Goal: Information Seeking & Learning: Learn about a topic

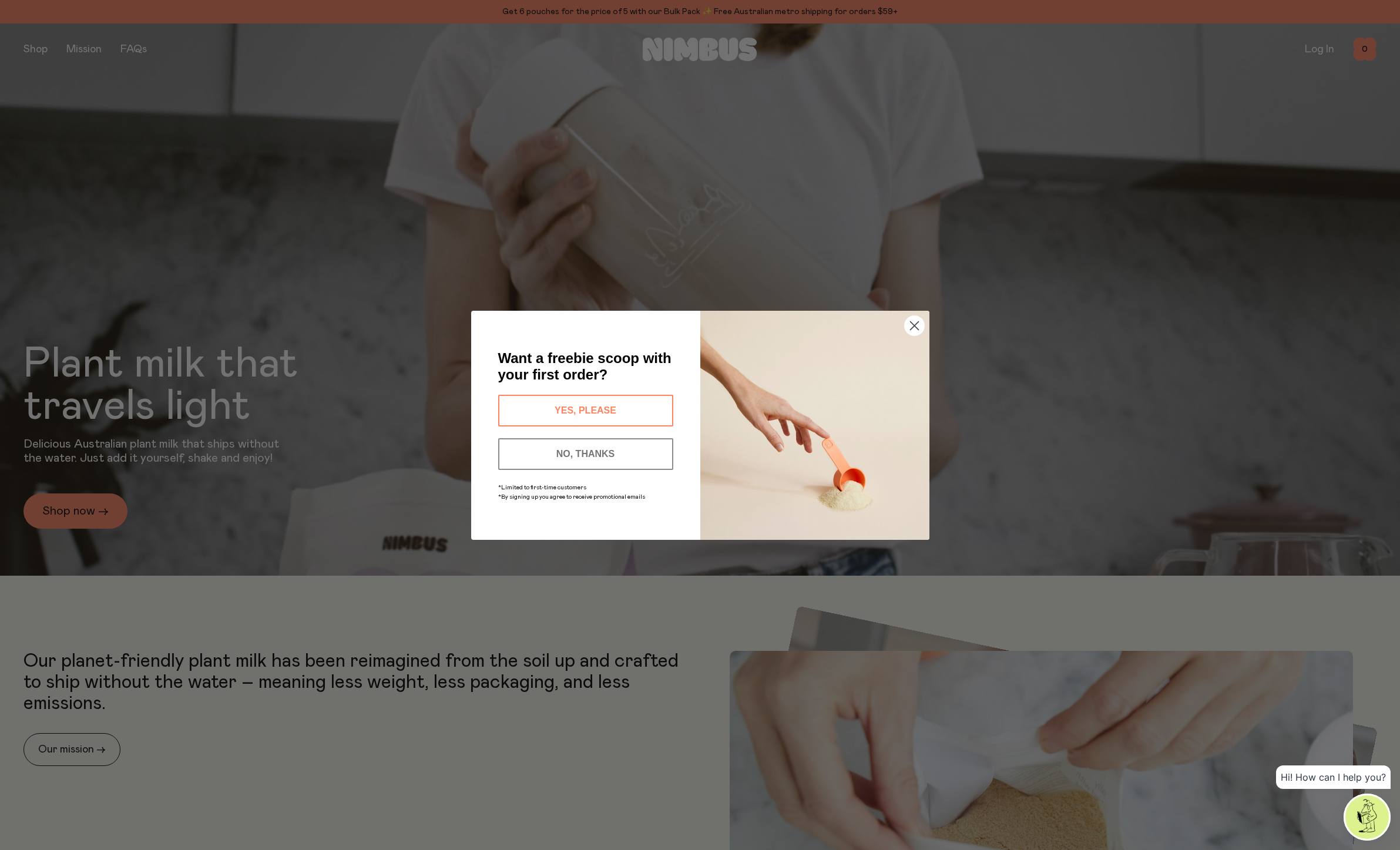
click at [909, 324] on circle "Close dialog" at bounding box center [914, 325] width 19 height 19
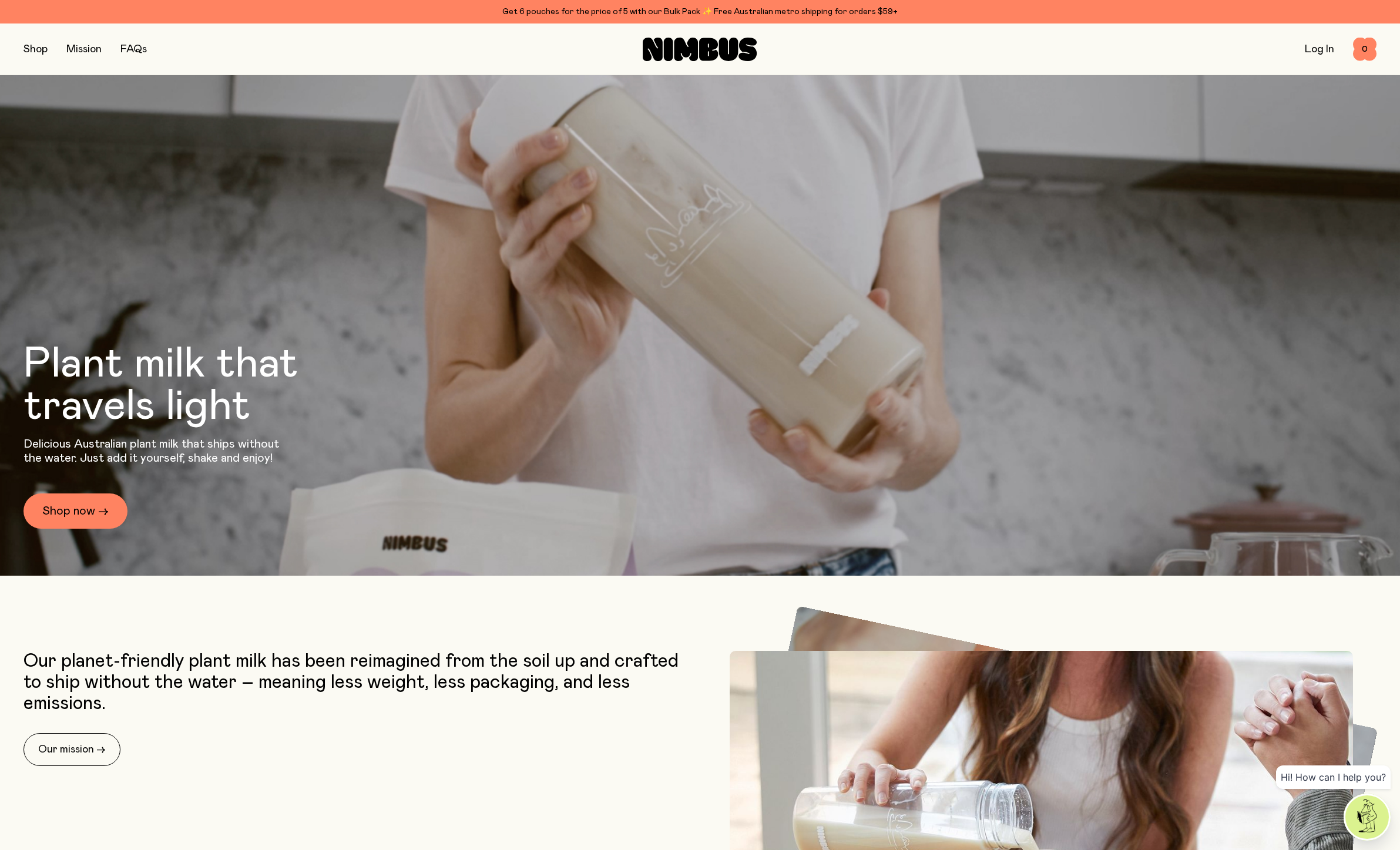
click at [132, 46] on link "FAQs" at bounding box center [134, 49] width 26 height 10
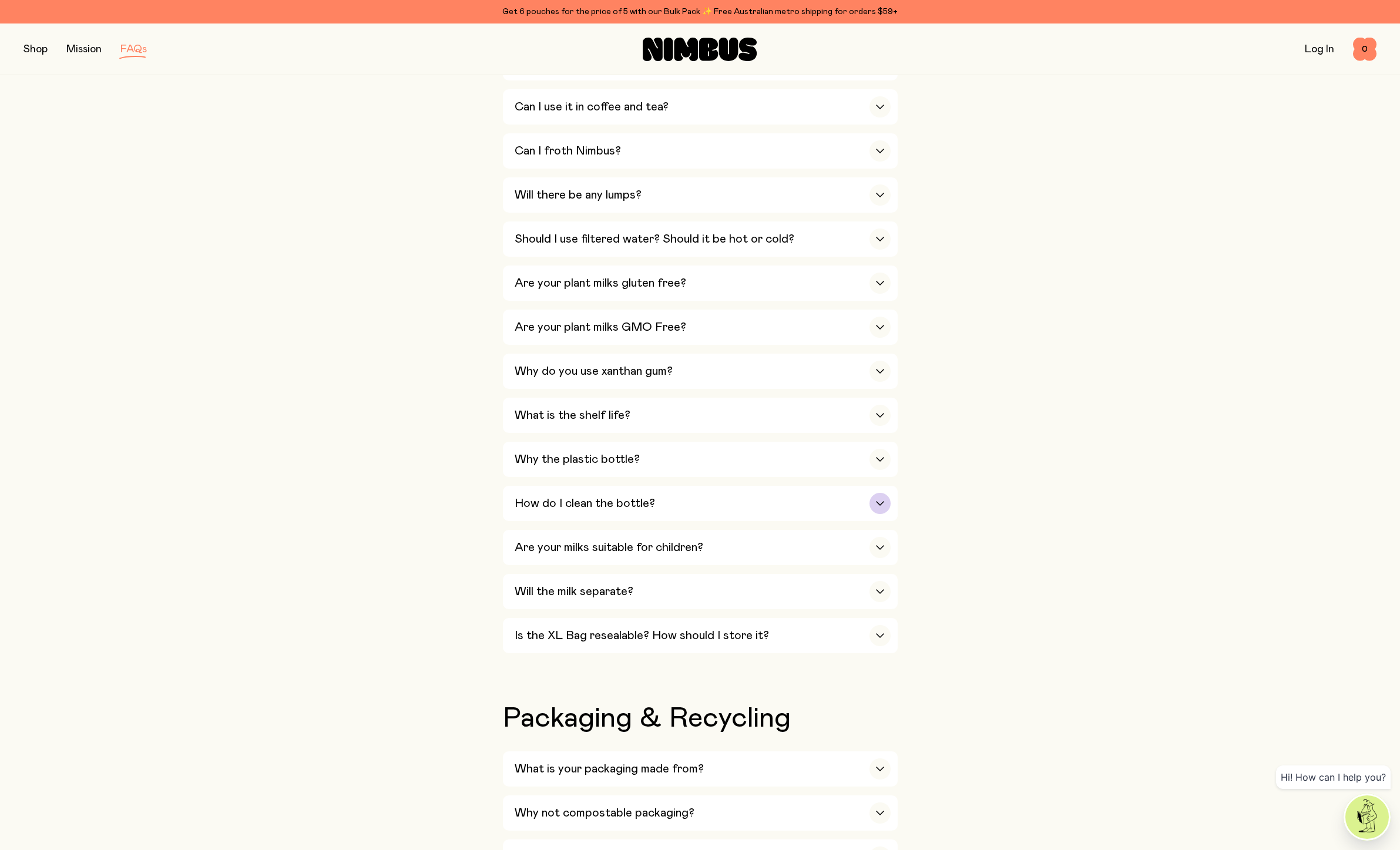
scroll to position [528, 0]
click at [1036, 663] on div "Our Milks Is Nimbus an Australian company? Yes! We are Australian owned and ope…" at bounding box center [700, 814] width 1353 height 1985
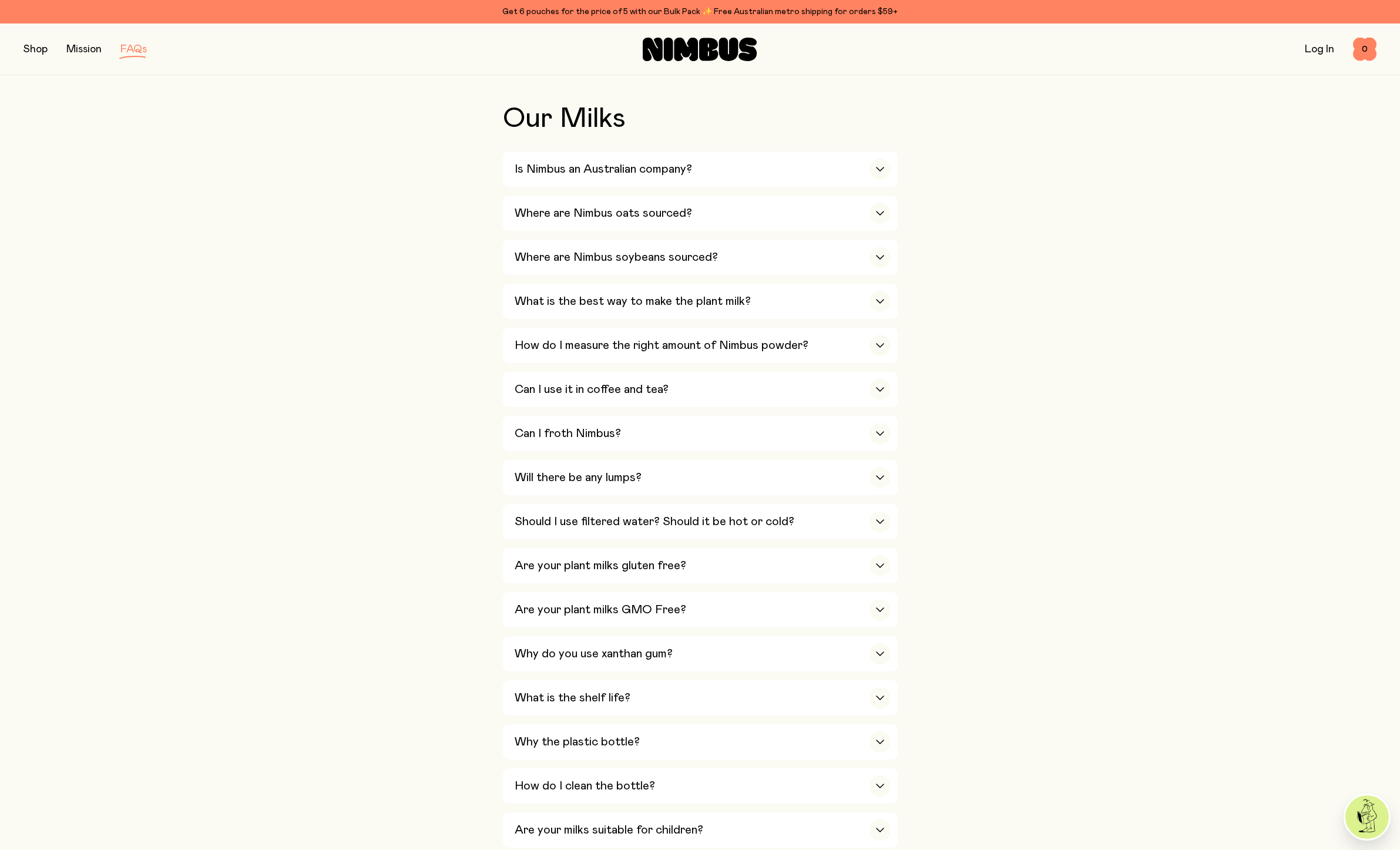
scroll to position [0, 0]
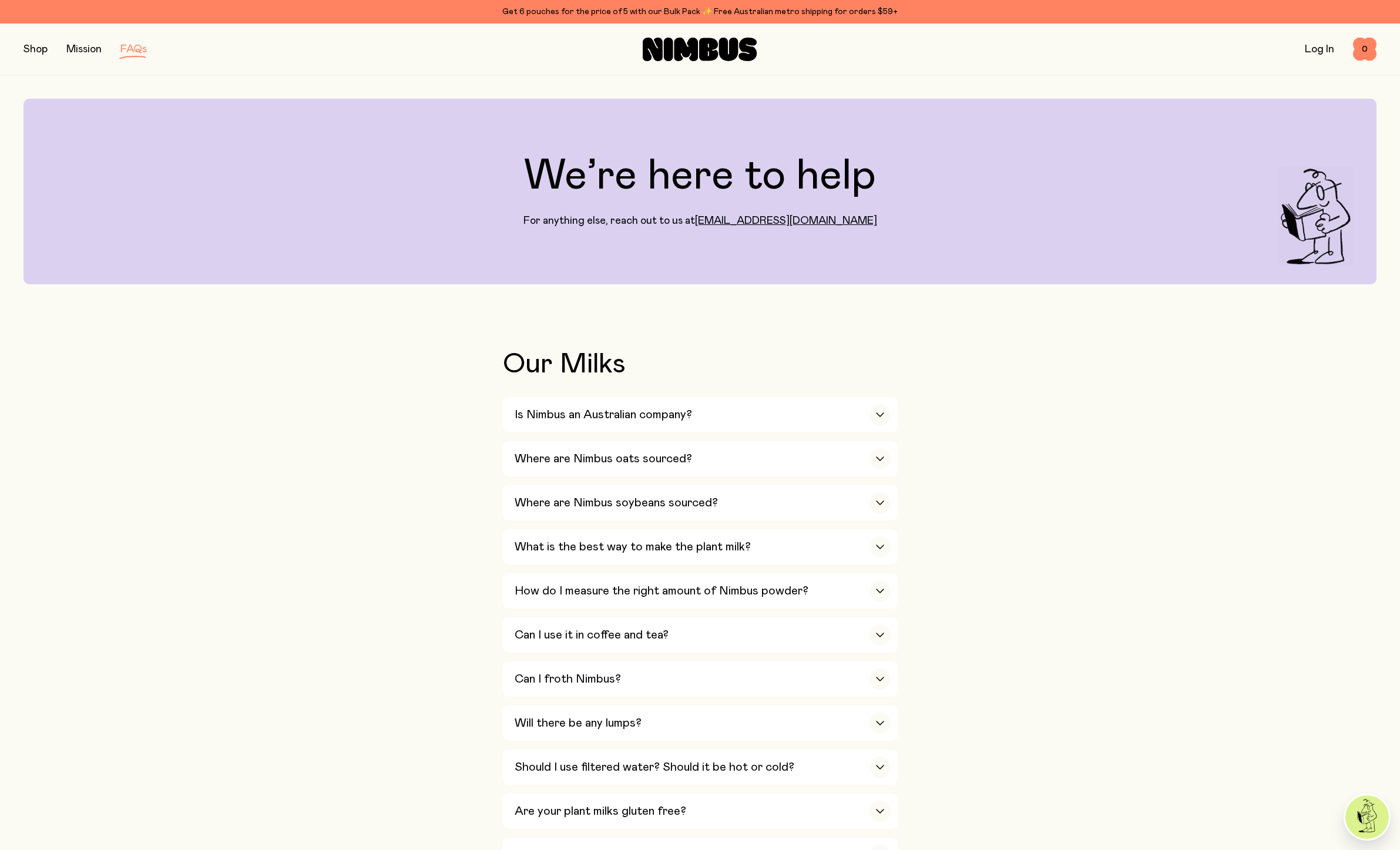
click at [39, 52] on button "button" at bounding box center [36, 49] width 24 height 17
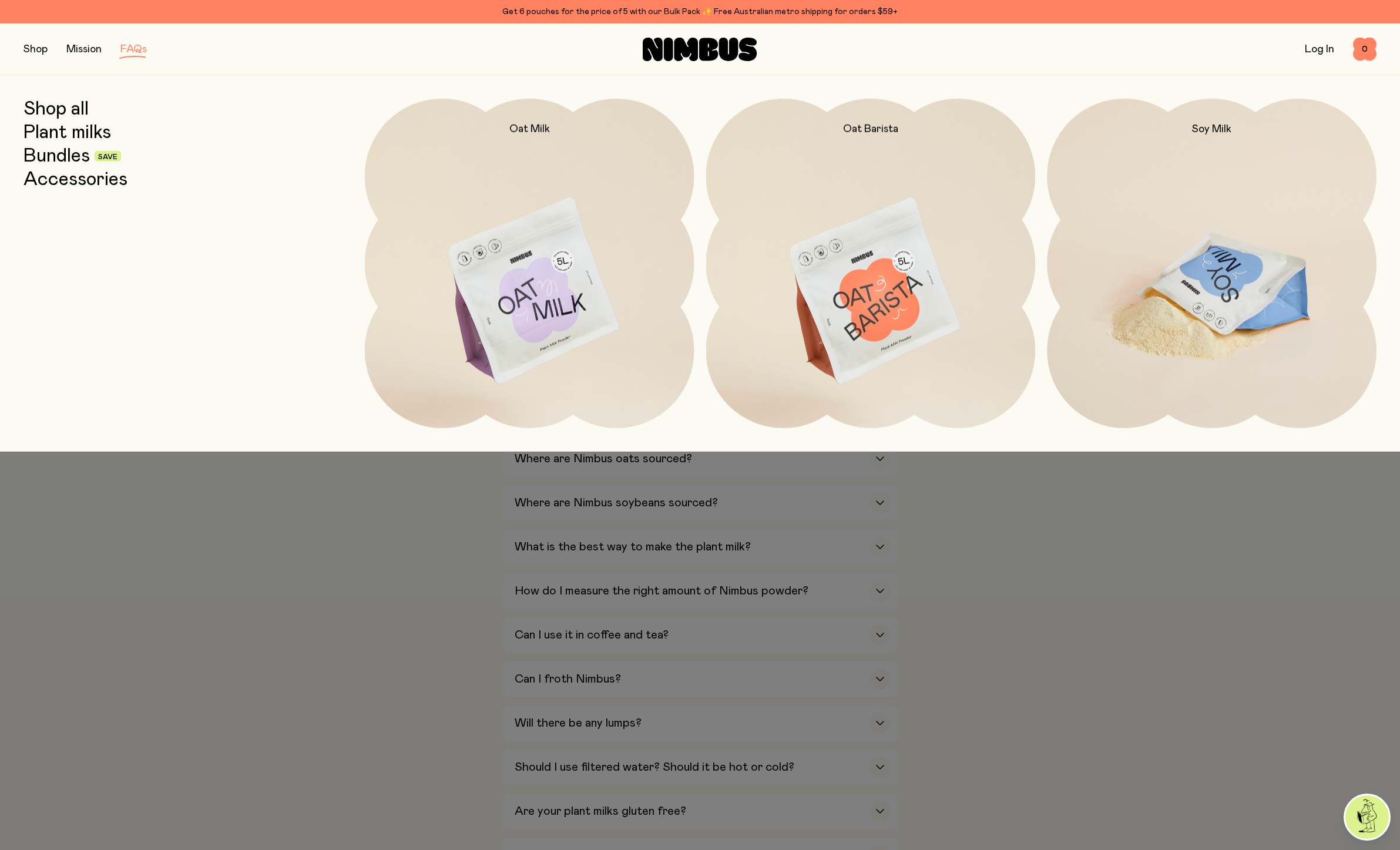
click at [1156, 258] on img at bounding box center [1211, 292] width 330 height 387
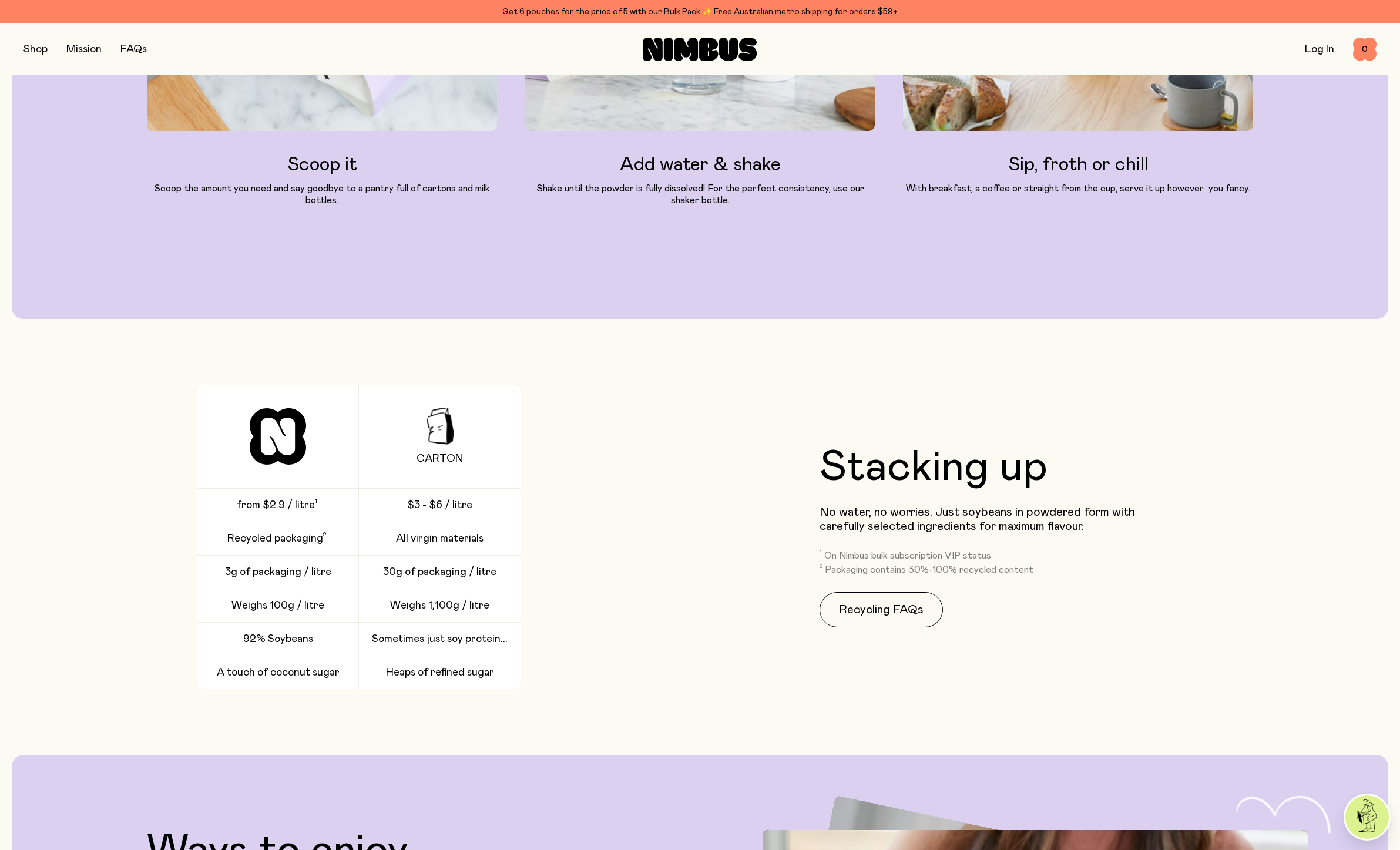
scroll to position [2009, 0]
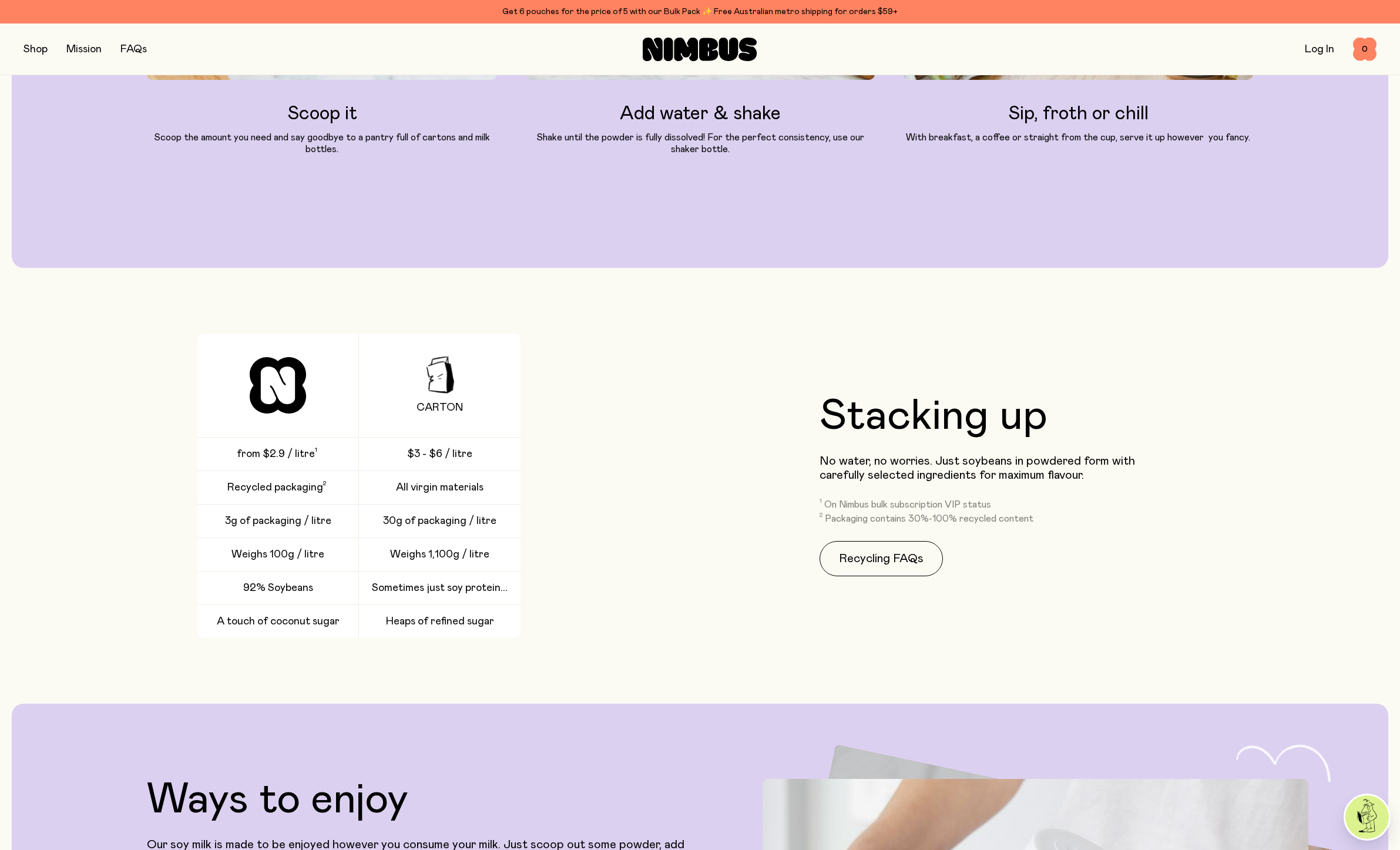
click at [261, 452] on span "from $2.9 / litre" at bounding box center [275, 454] width 78 height 14
click at [268, 452] on span "from $2.9 / litre" at bounding box center [275, 454] width 78 height 14
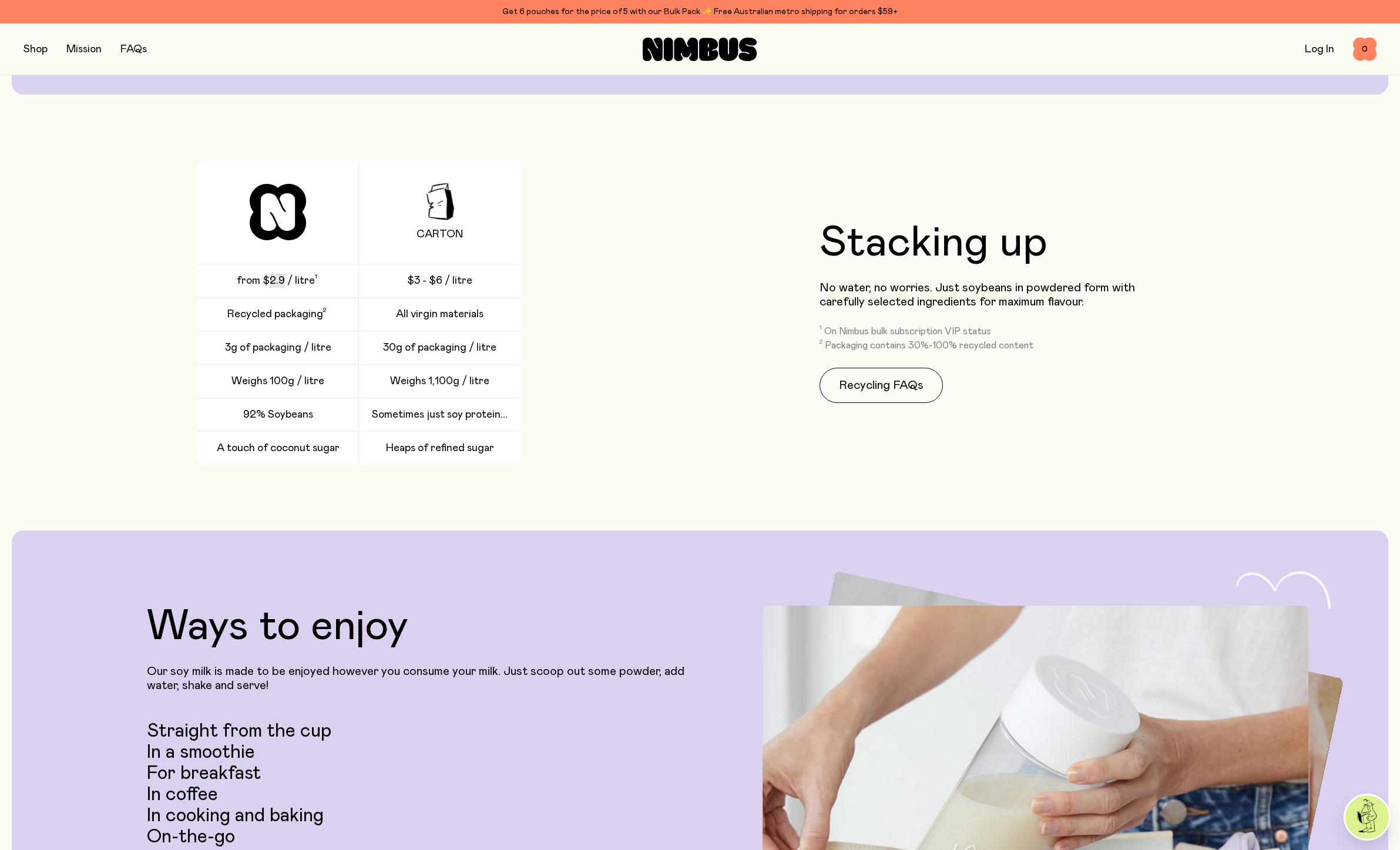
scroll to position [2220, 0]
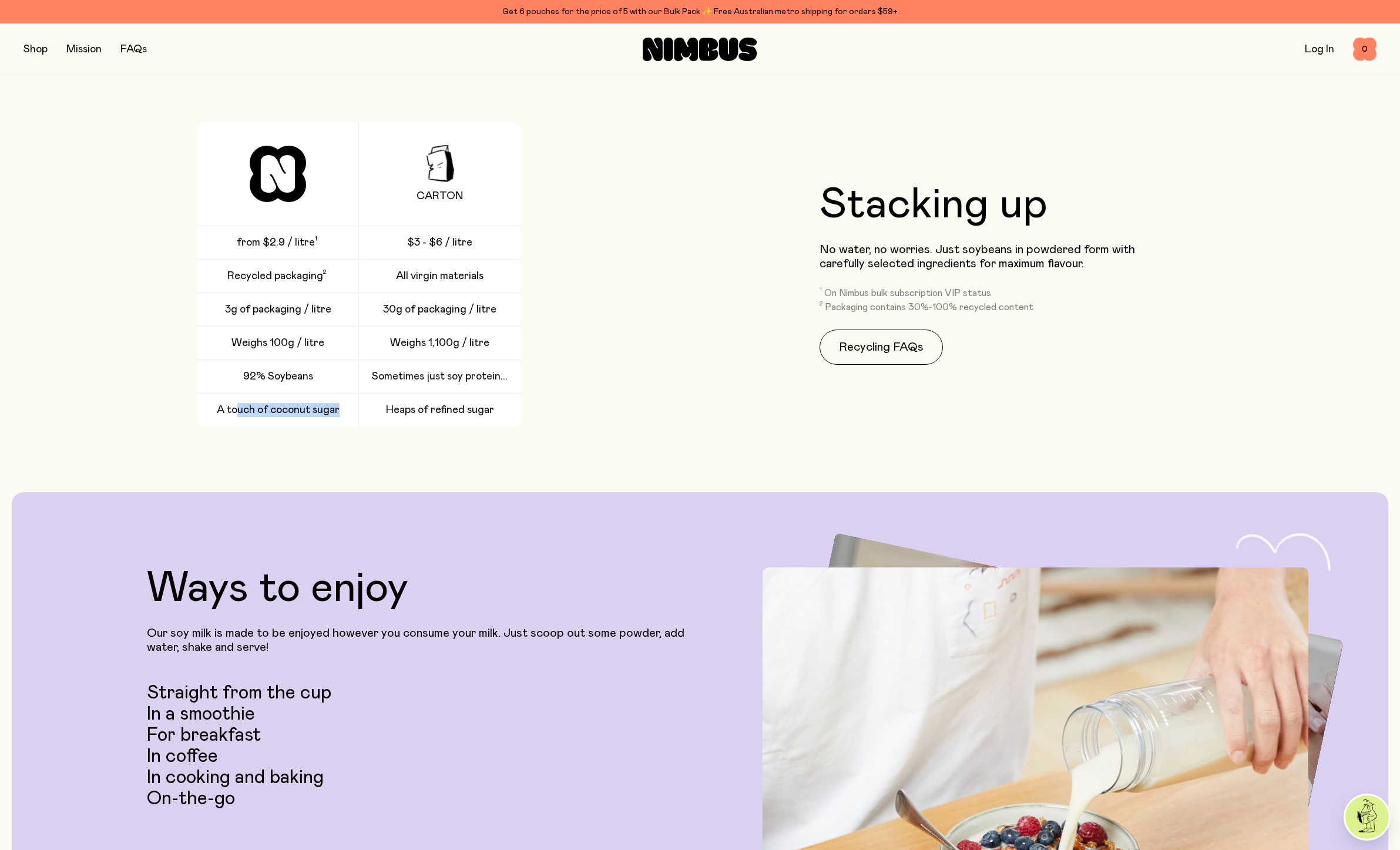
drag, startPoint x: 339, startPoint y: 410, endPoint x: 235, endPoint y: 406, distance: 104.1
click at [235, 406] on span "A touch of coconut sugar" at bounding box center [278, 410] width 122 height 14
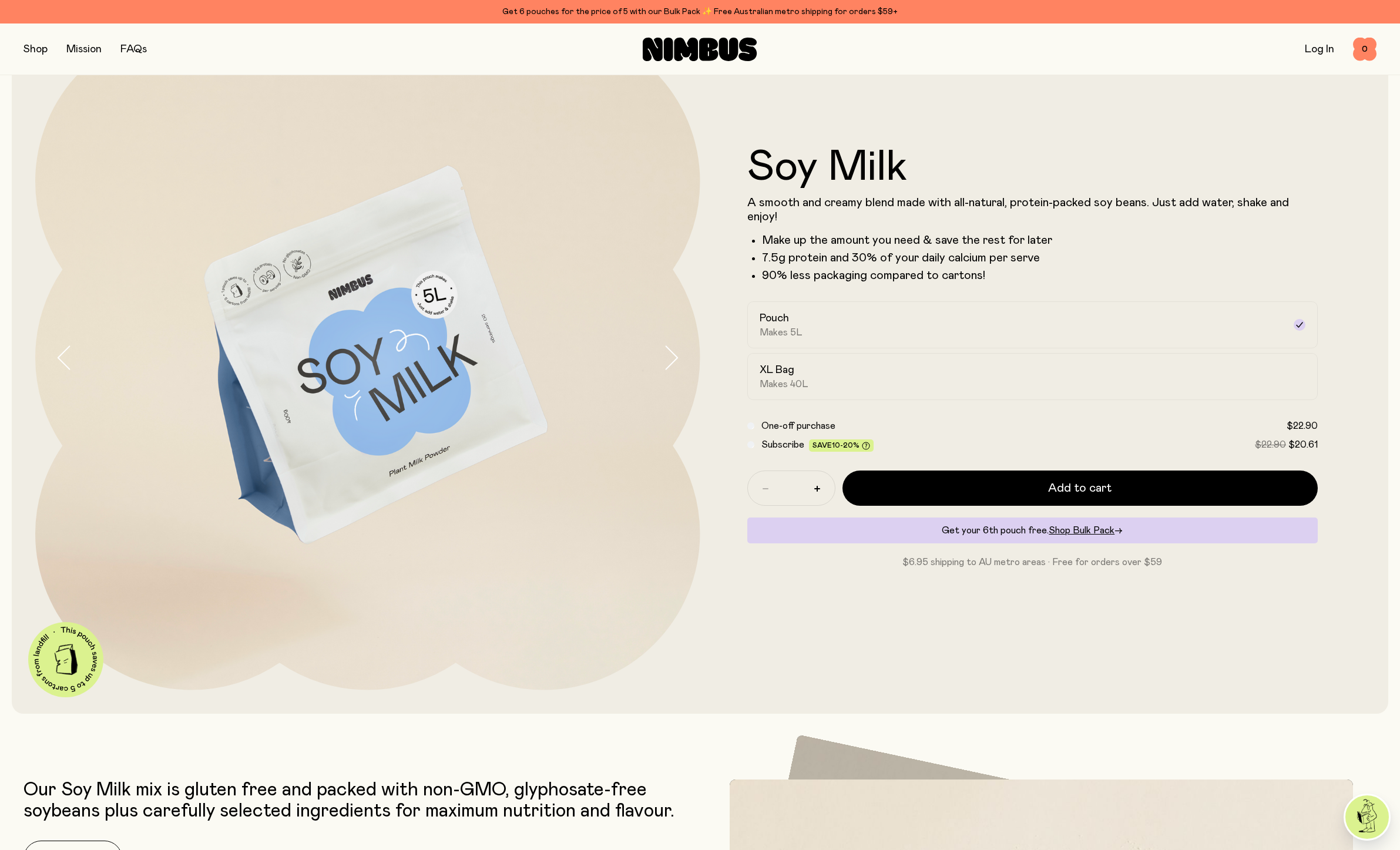
scroll to position [0, 0]
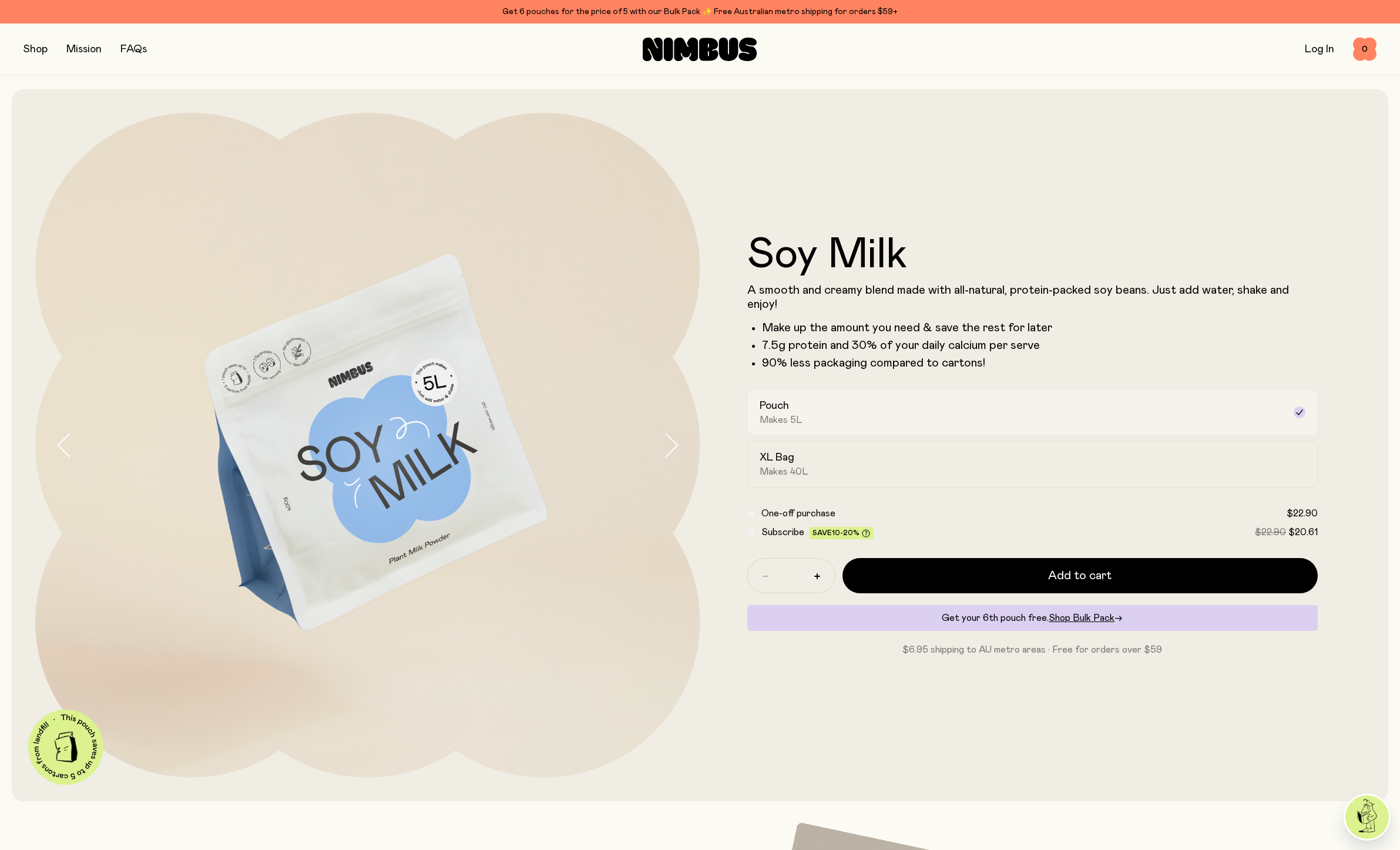
click at [897, 403] on div "Pouch Makes 5L" at bounding box center [1021, 412] width 525 height 27
click at [863, 473] on div "XL Bag Makes 40L" at bounding box center [1021, 463] width 525 height 27
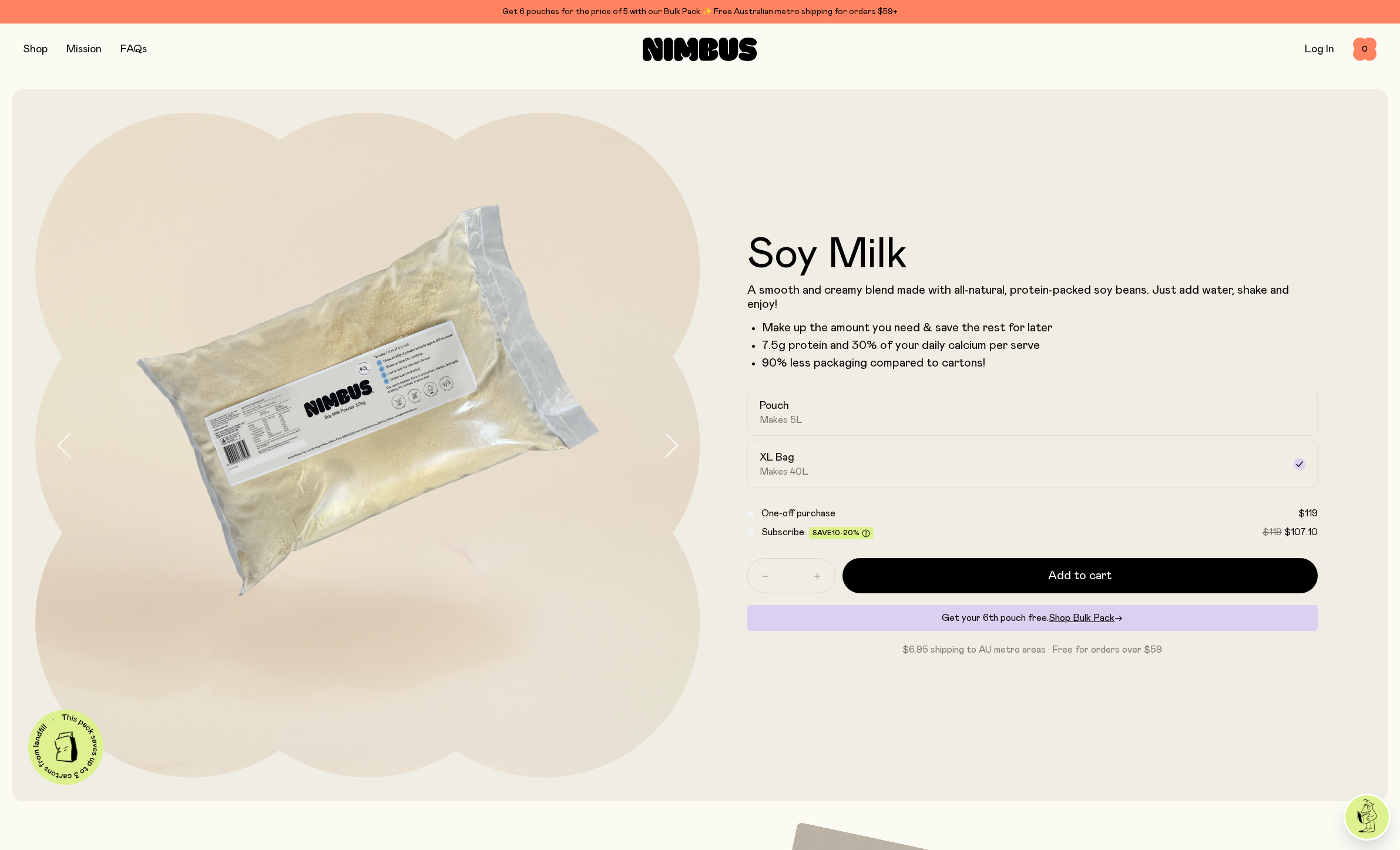
click at [788, 528] on span "Subscribe" at bounding box center [782, 532] width 43 height 10
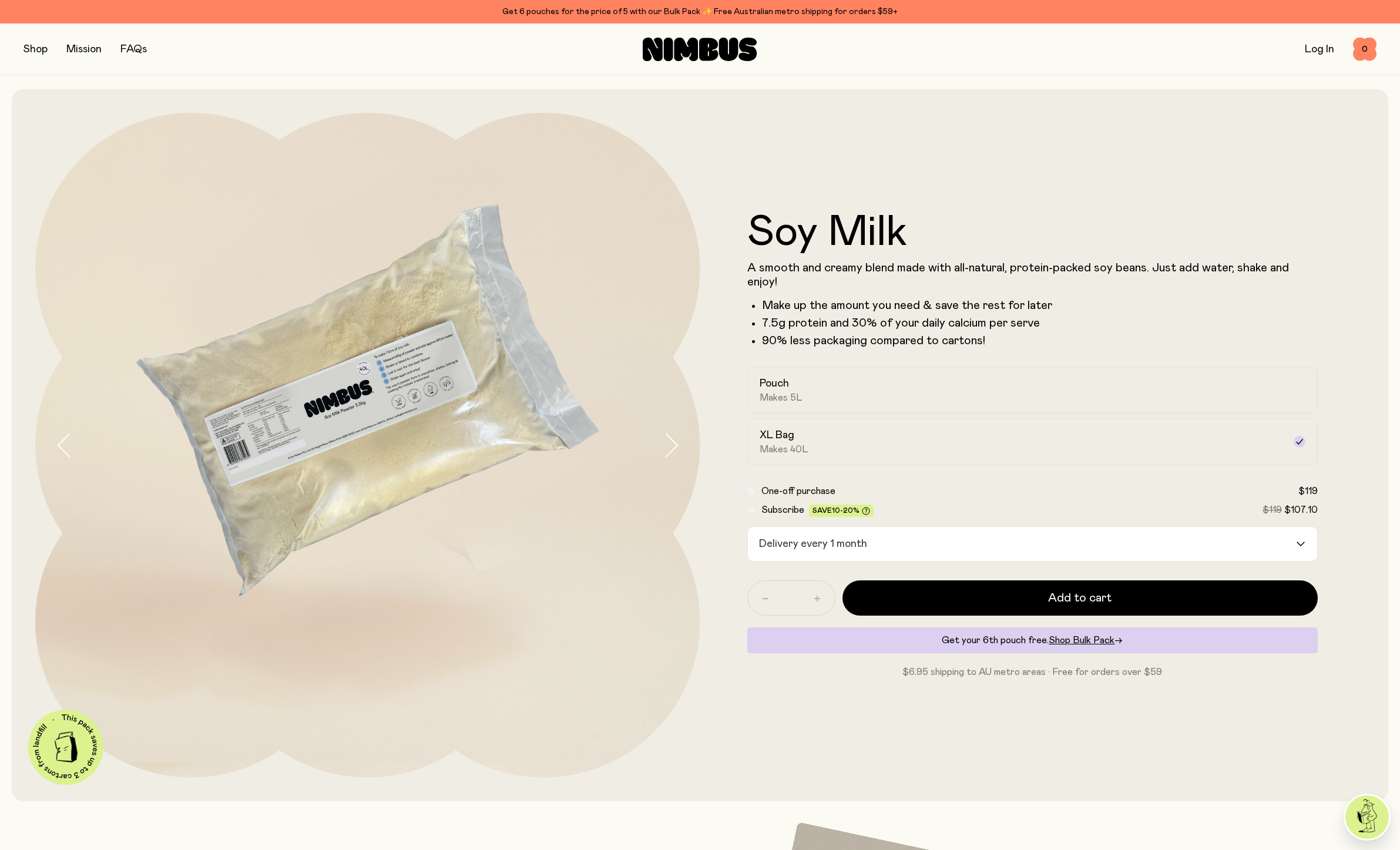
click at [409, 416] on img at bounding box center [367, 445] width 665 height 665
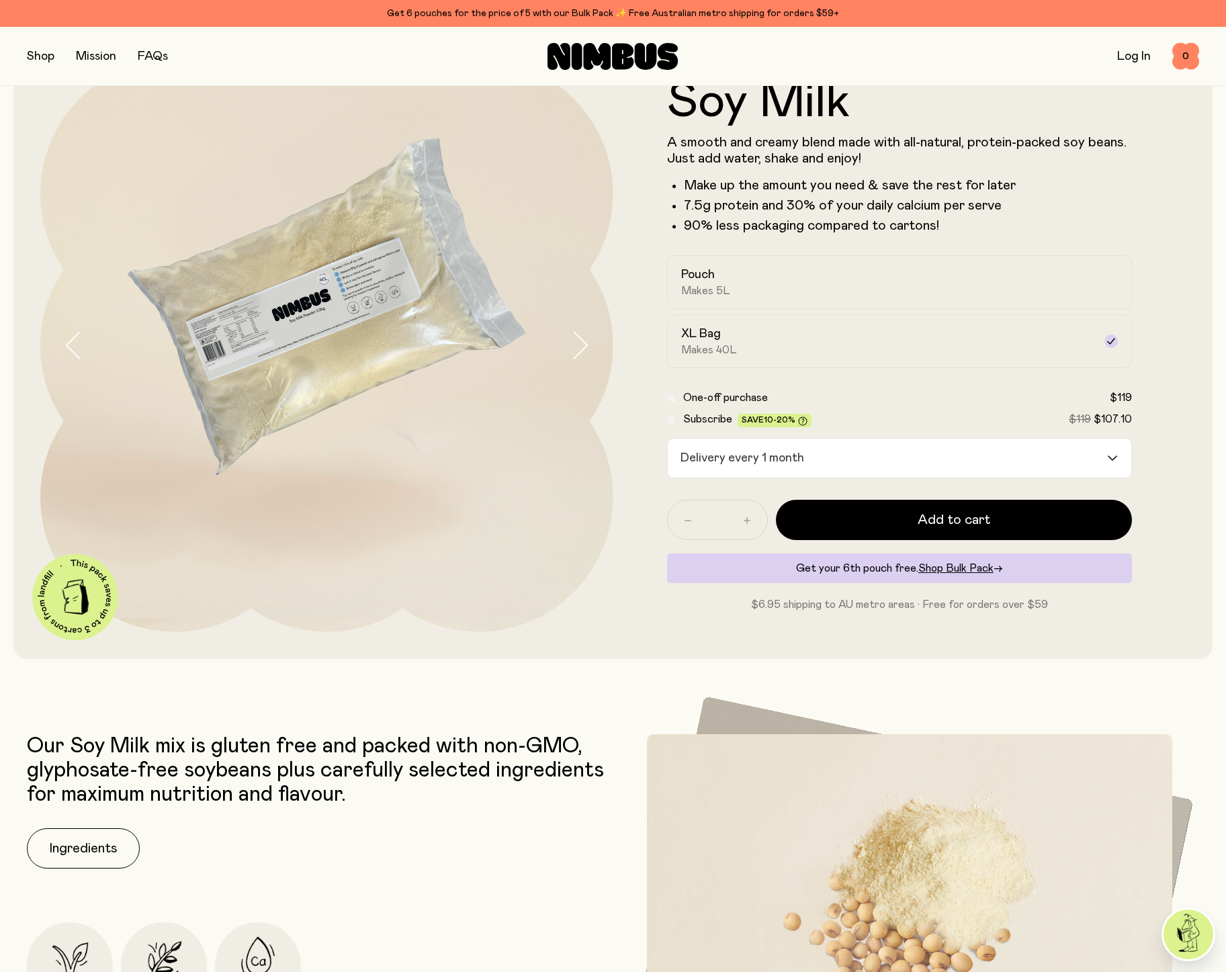
scroll to position [242, 0]
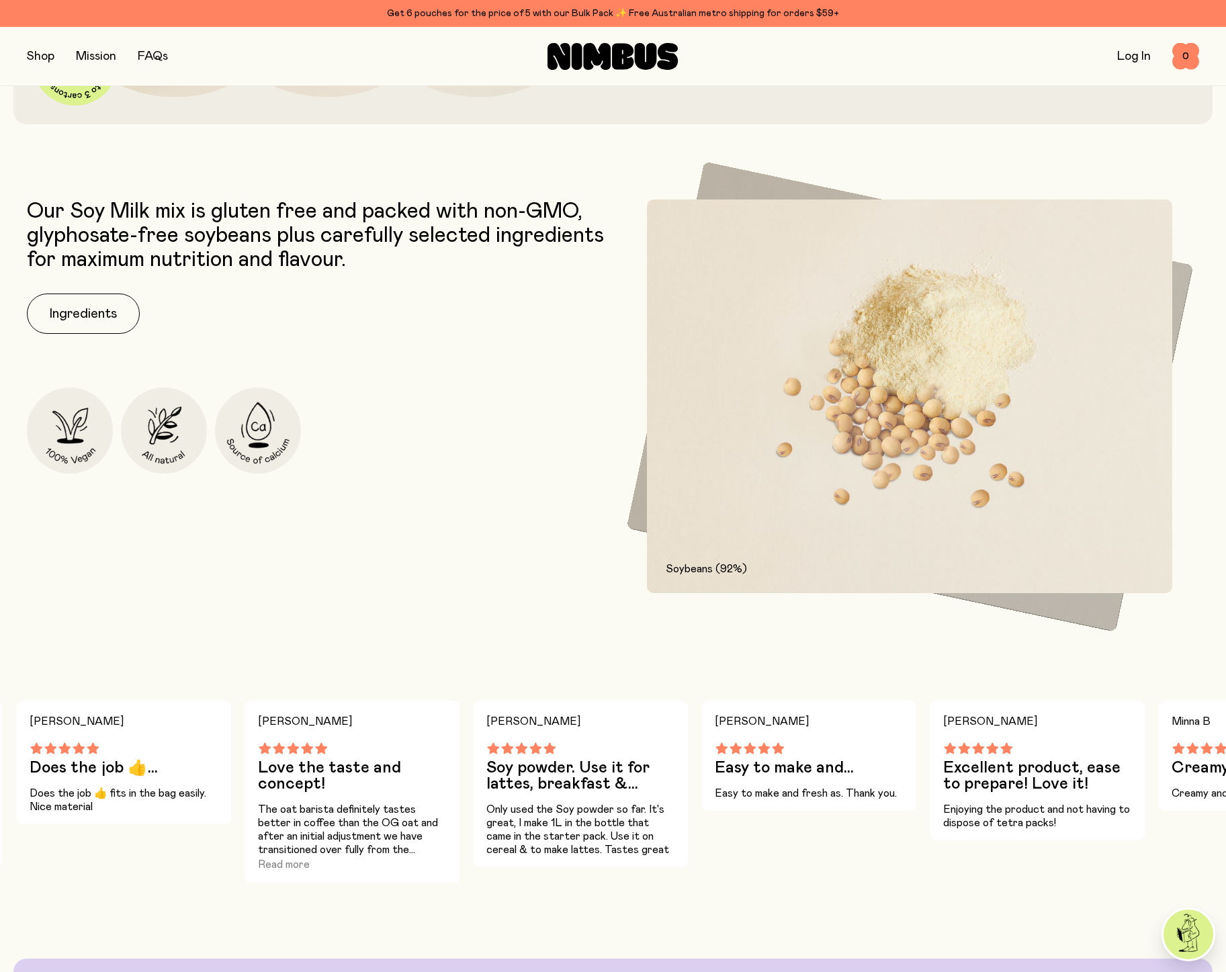
click at [577, 517] on div "Our Soy Milk mix is gluten free and packed with non-GMO, glyphosate-free soybea…" at bounding box center [317, 396] width 580 height 394
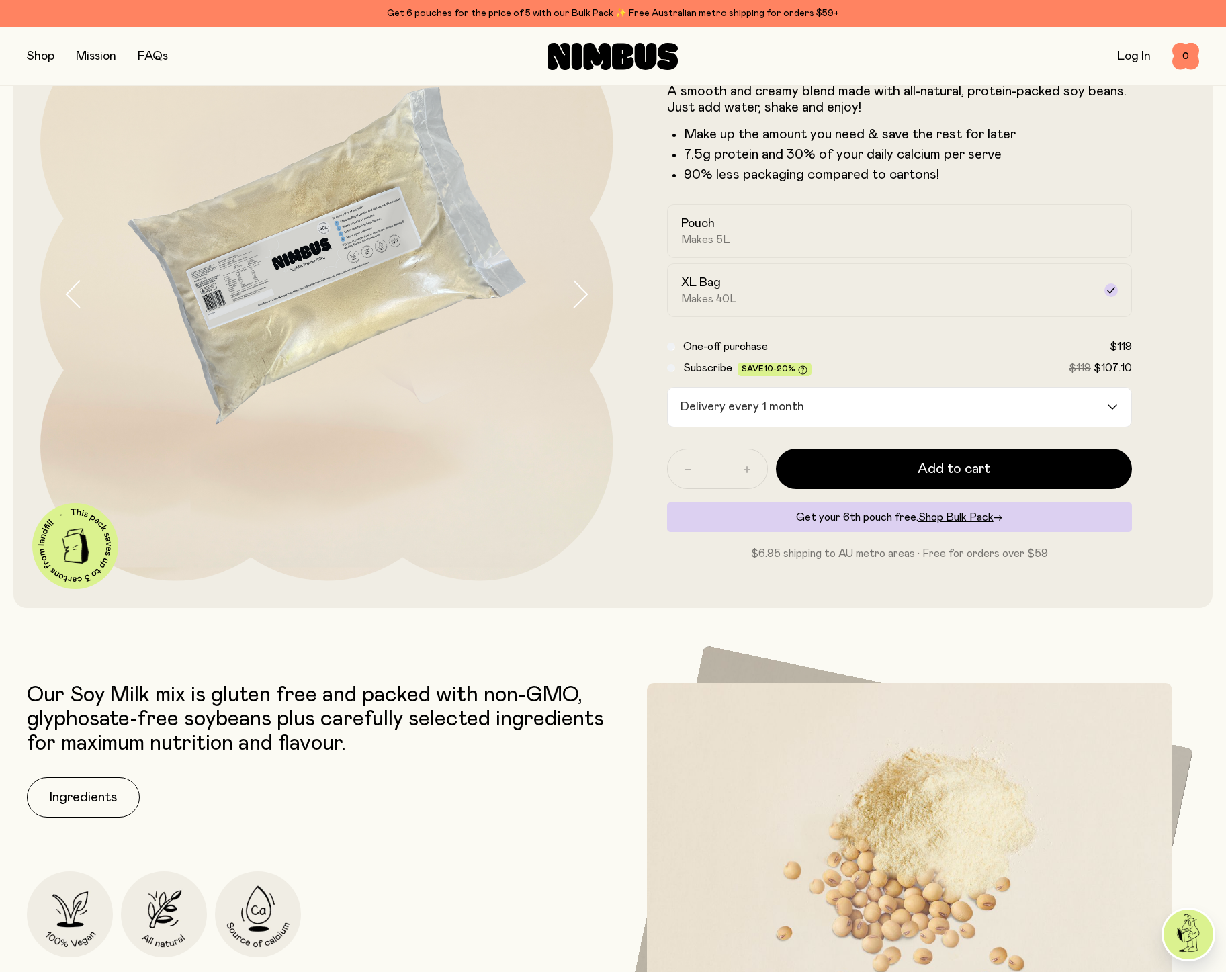
scroll to position [0, 0]
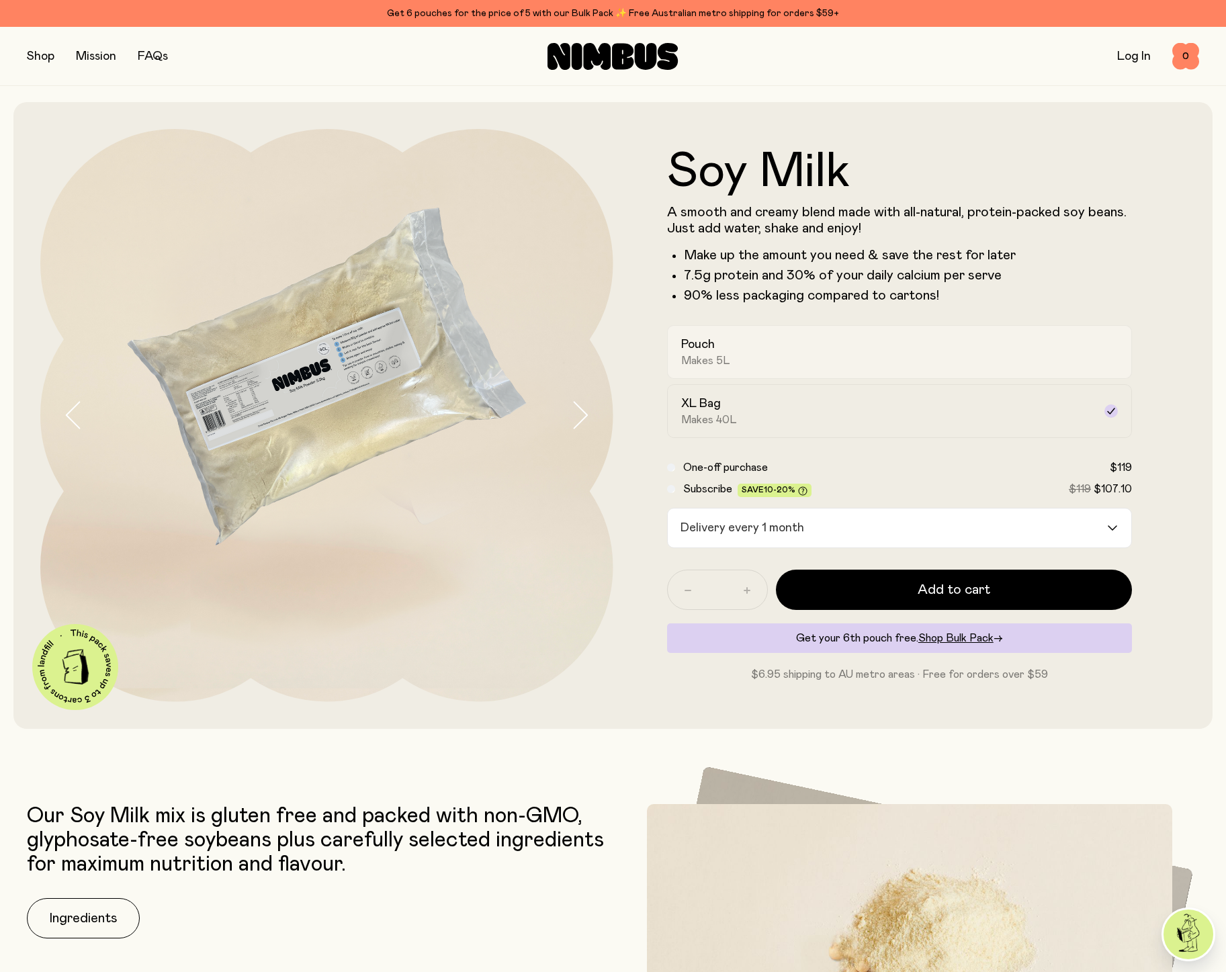
click at [808, 356] on div "Pouch Makes 5L" at bounding box center [887, 351] width 413 height 31
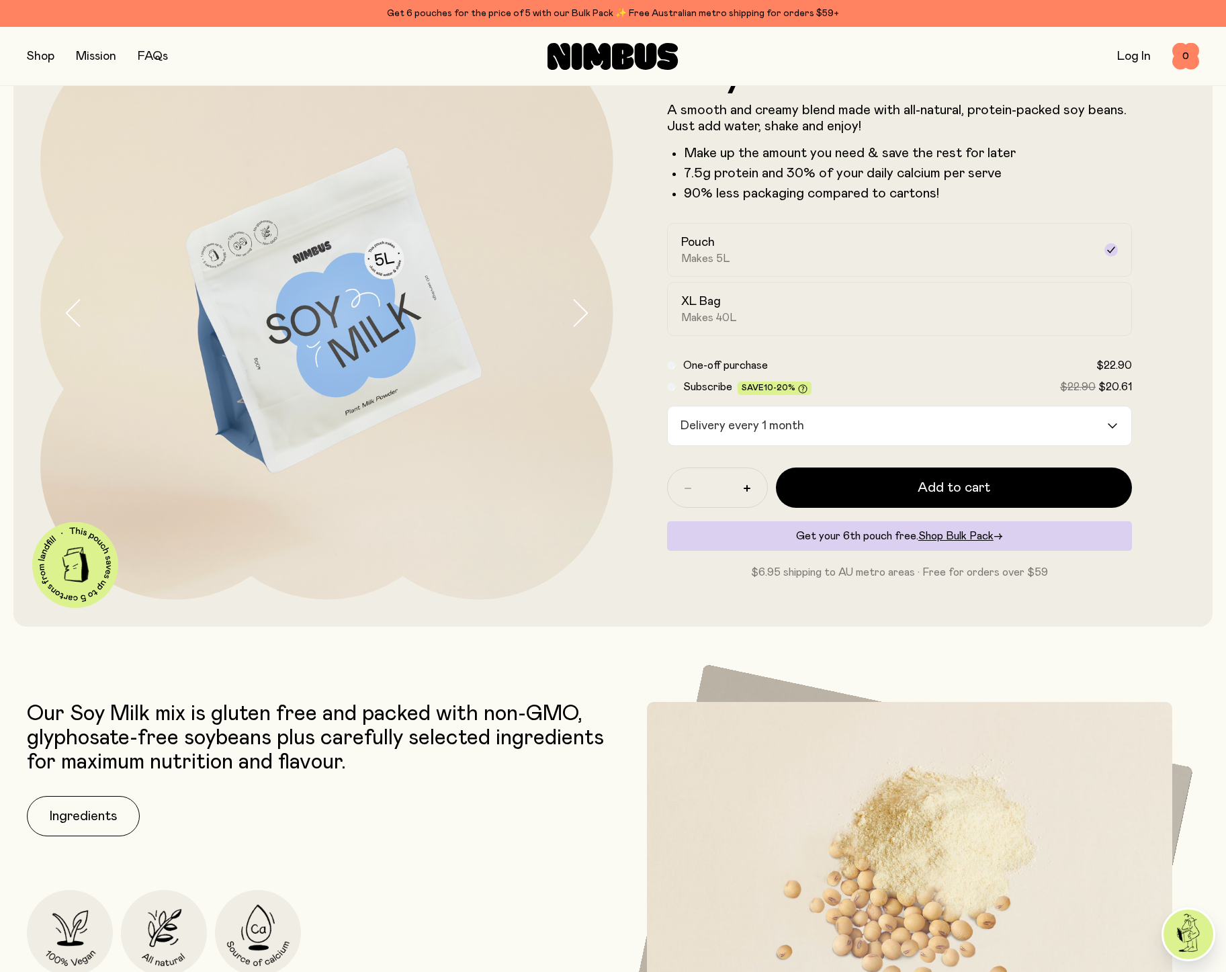
scroll to position [160, 0]
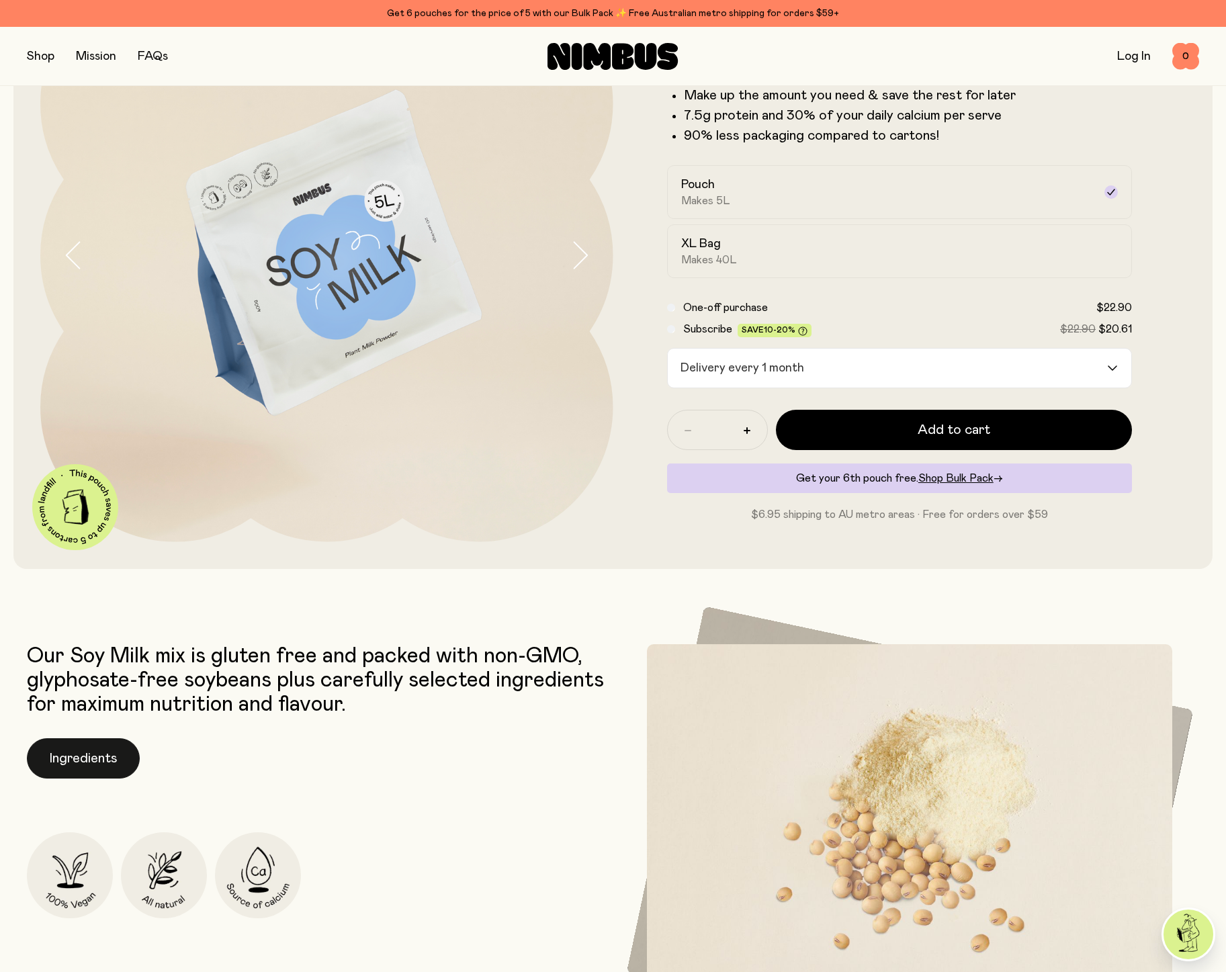
click at [73, 760] on button "Ingredients" at bounding box center [83, 758] width 113 height 40
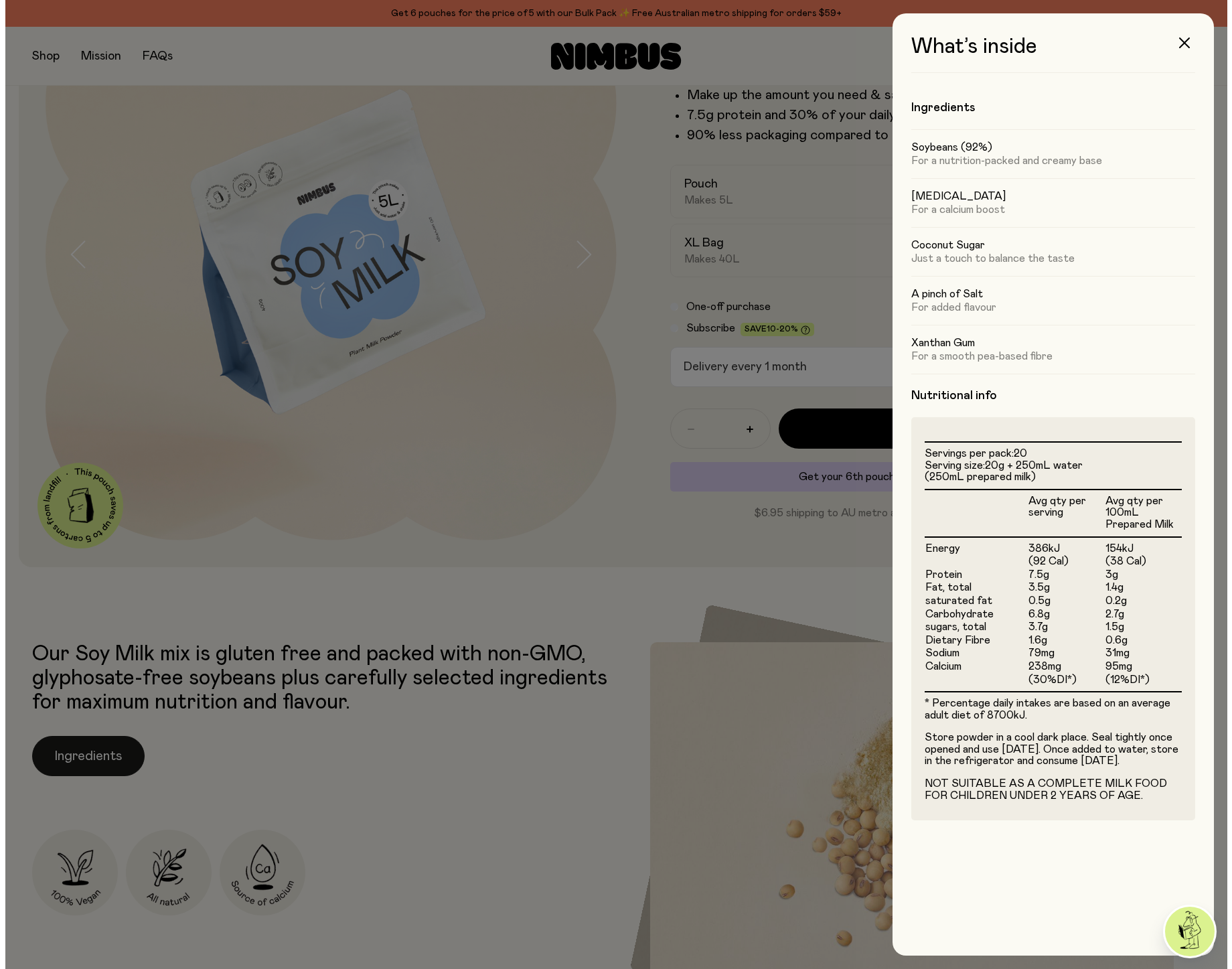
scroll to position [0, 0]
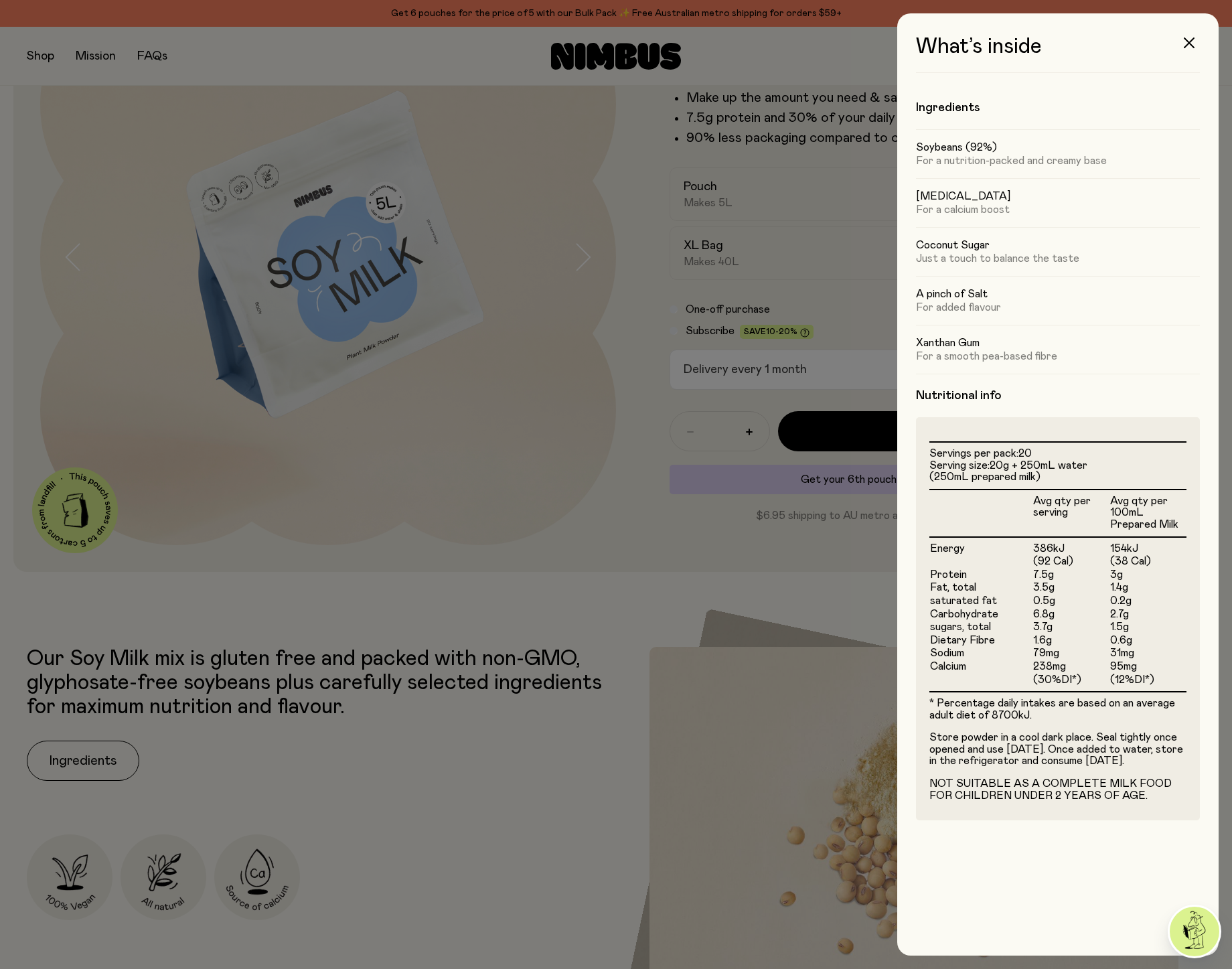
click at [531, 611] on div at bounding box center [616, 484] width 1232 height 969
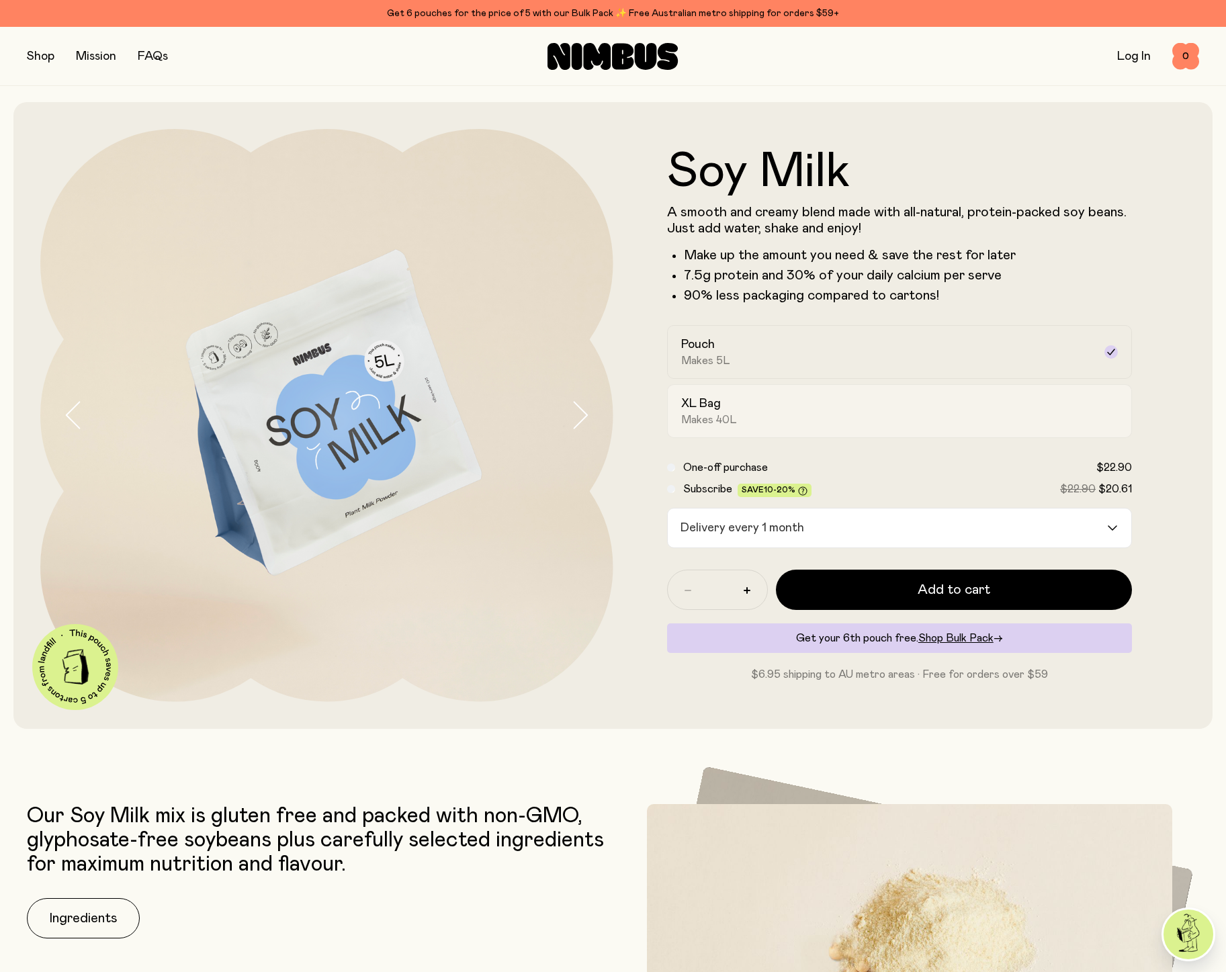
click at [858, 418] on div "XL Bag Makes 40L" at bounding box center [887, 411] width 413 height 31
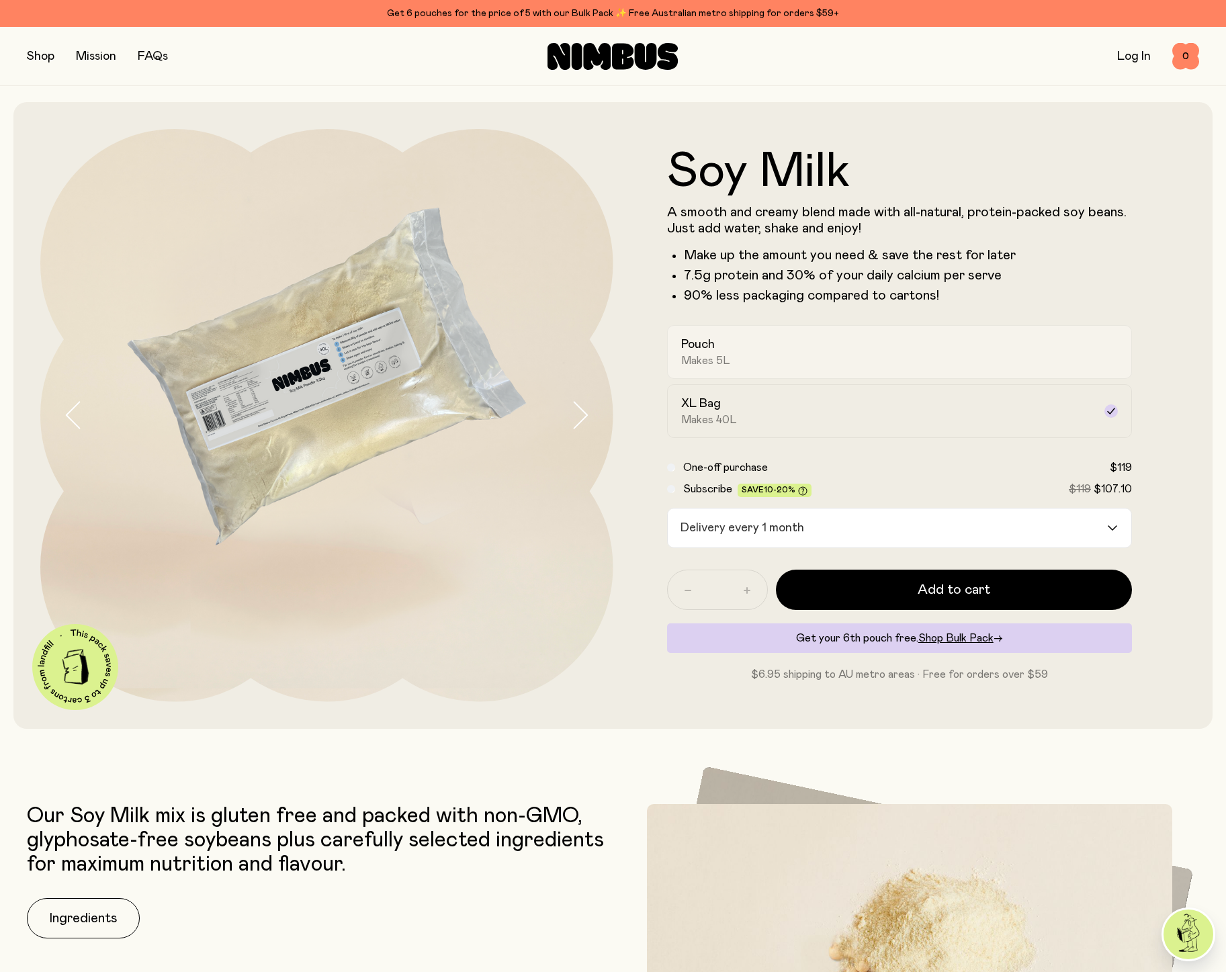
click at [871, 357] on div "Pouch Makes 5L" at bounding box center [887, 351] width 413 height 31
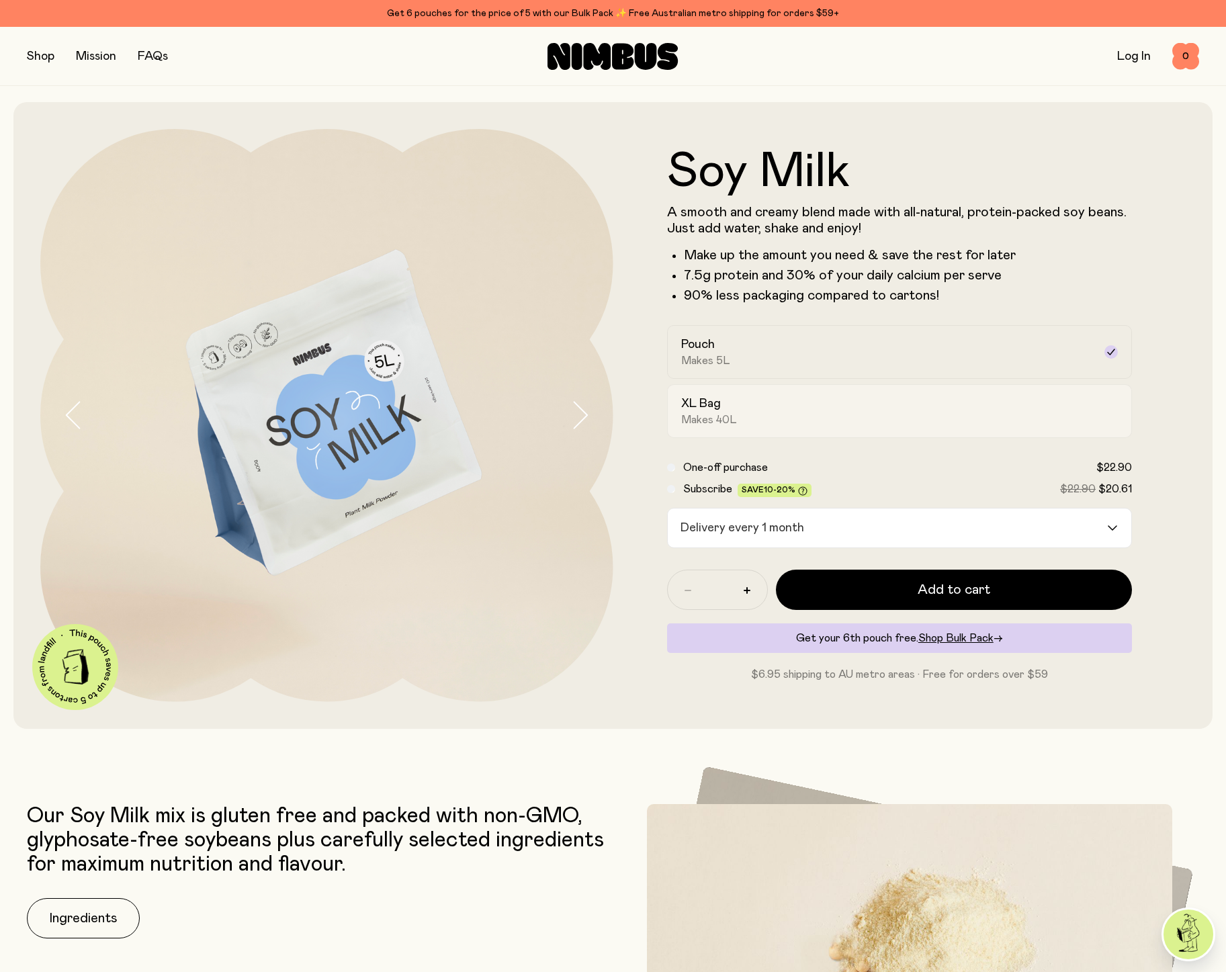
click at [856, 419] on div "XL Bag Makes 40L" at bounding box center [887, 411] width 413 height 31
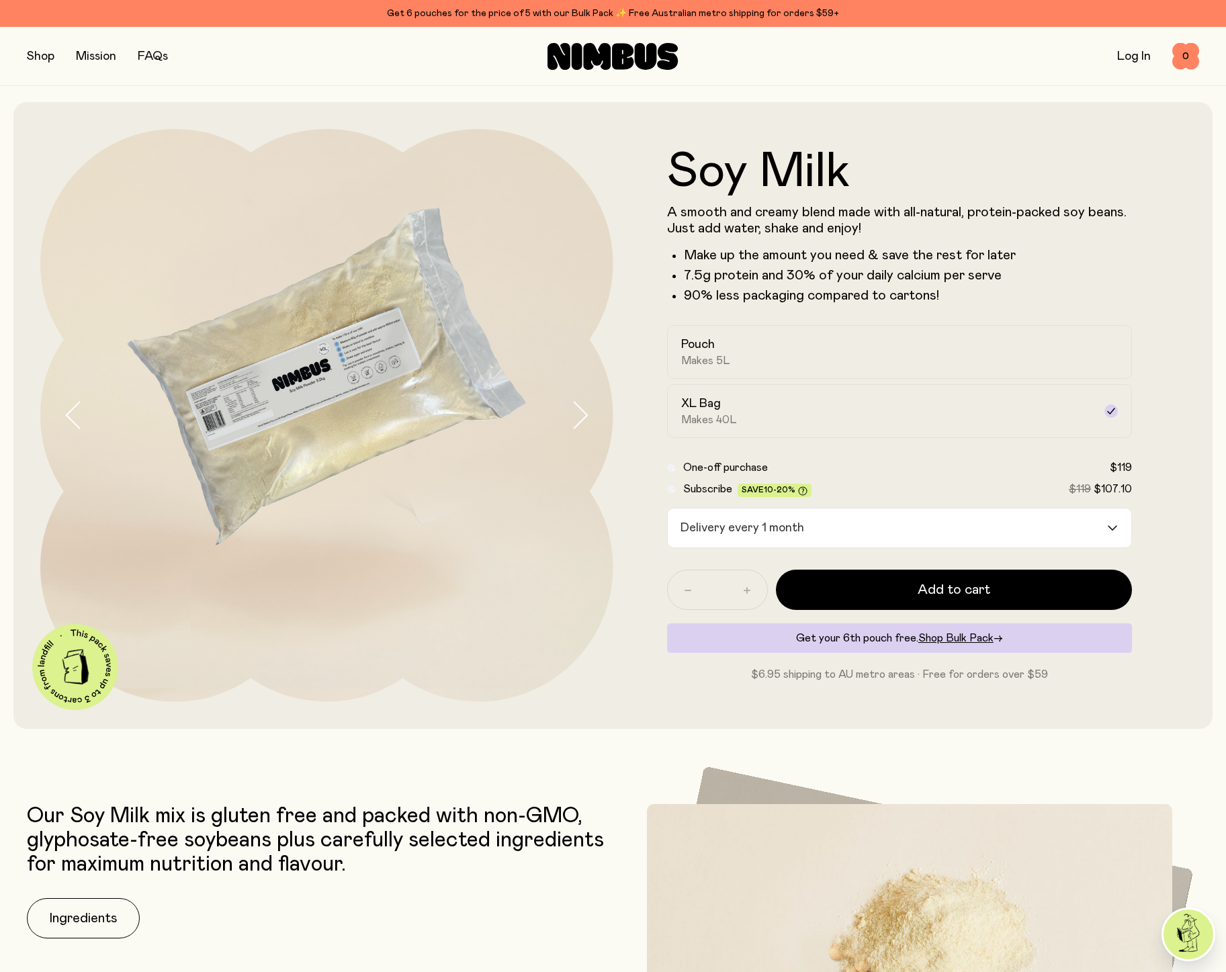
click at [572, 415] on icon "button" at bounding box center [579, 415] width 19 height 28
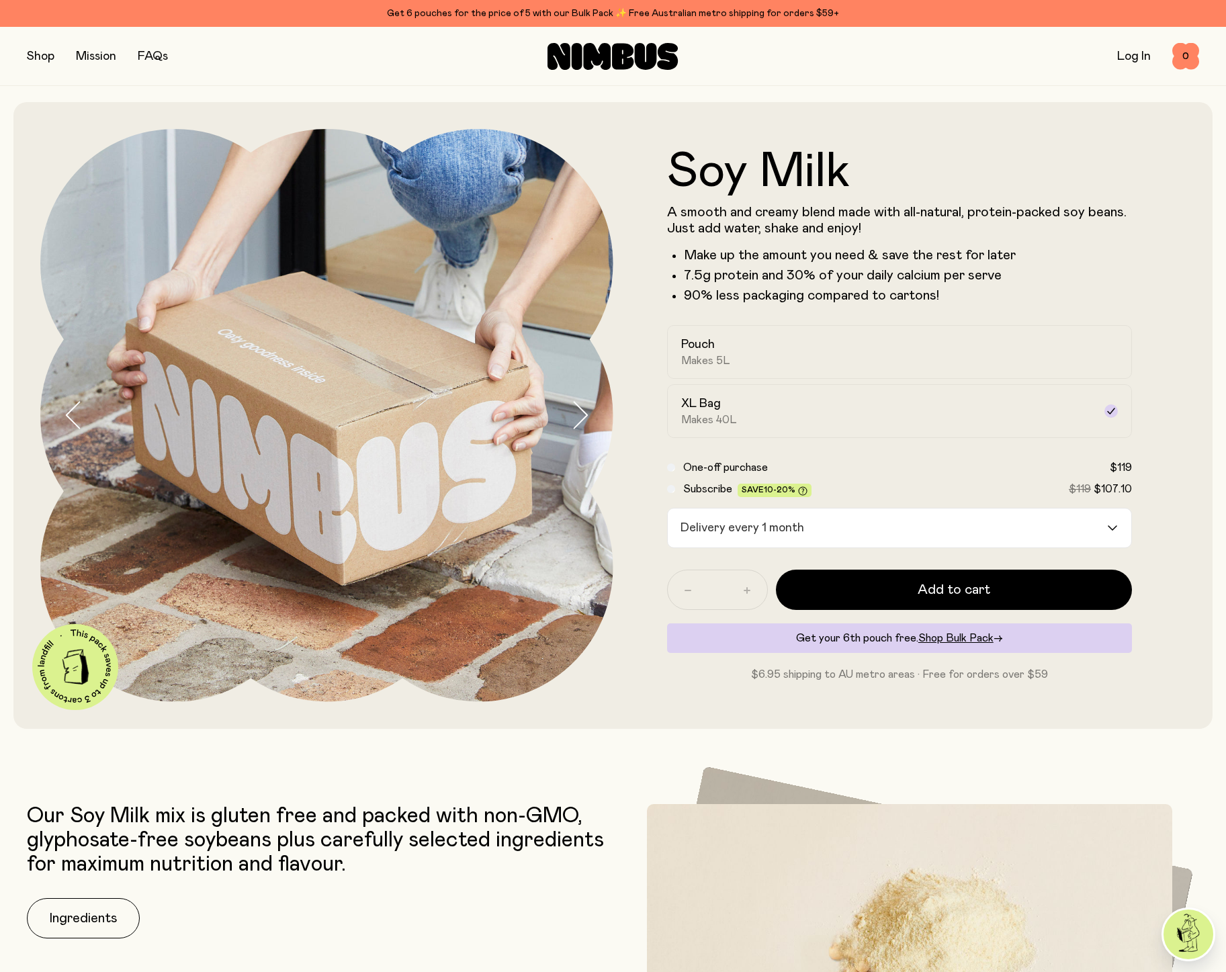
click at [572, 415] on icon "button" at bounding box center [579, 415] width 19 height 28
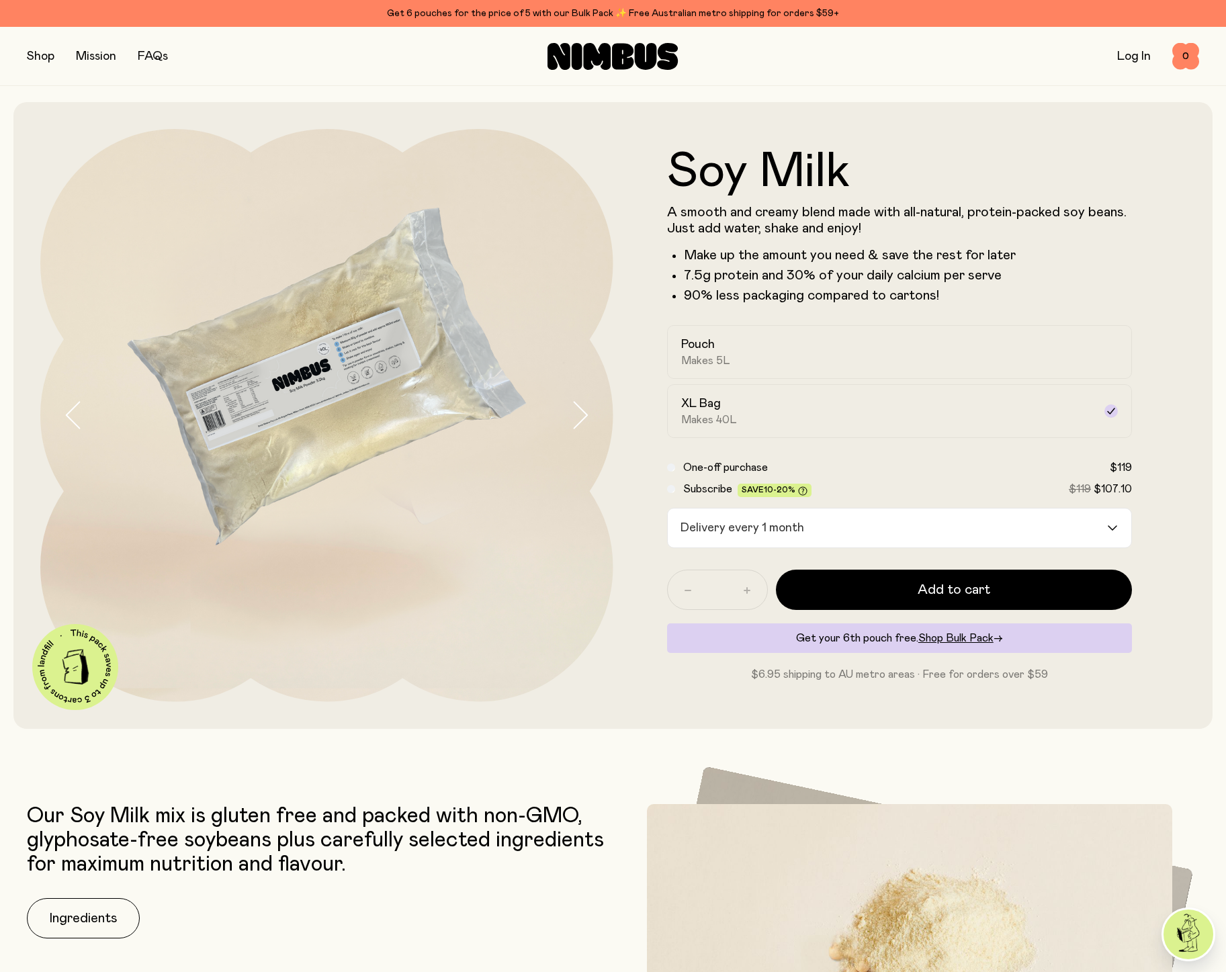
click at [572, 415] on icon "button" at bounding box center [579, 415] width 19 height 28
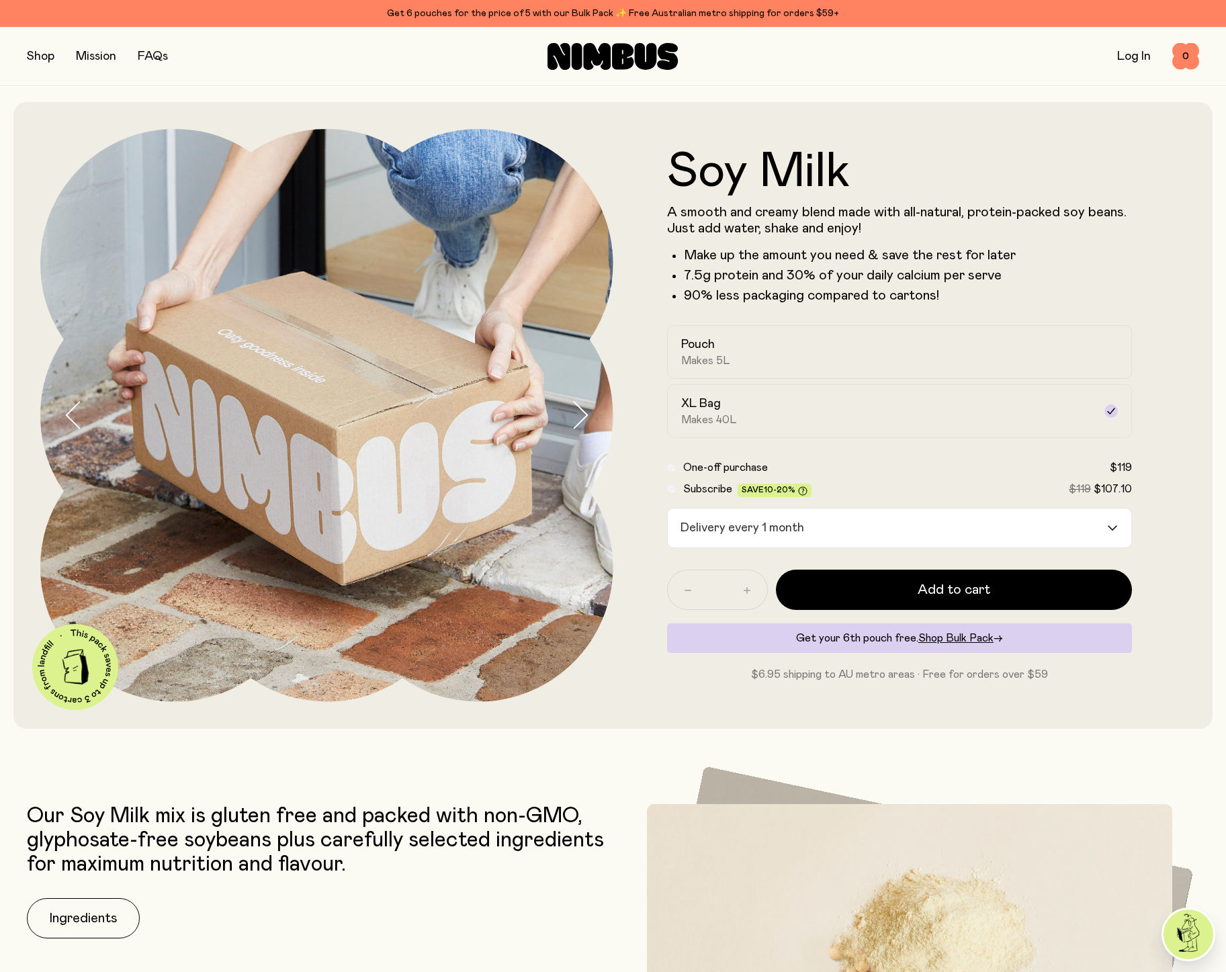
click at [386, 415] on img at bounding box center [326, 415] width 573 height 573
click at [585, 408] on icon "button" at bounding box center [579, 415] width 19 height 28
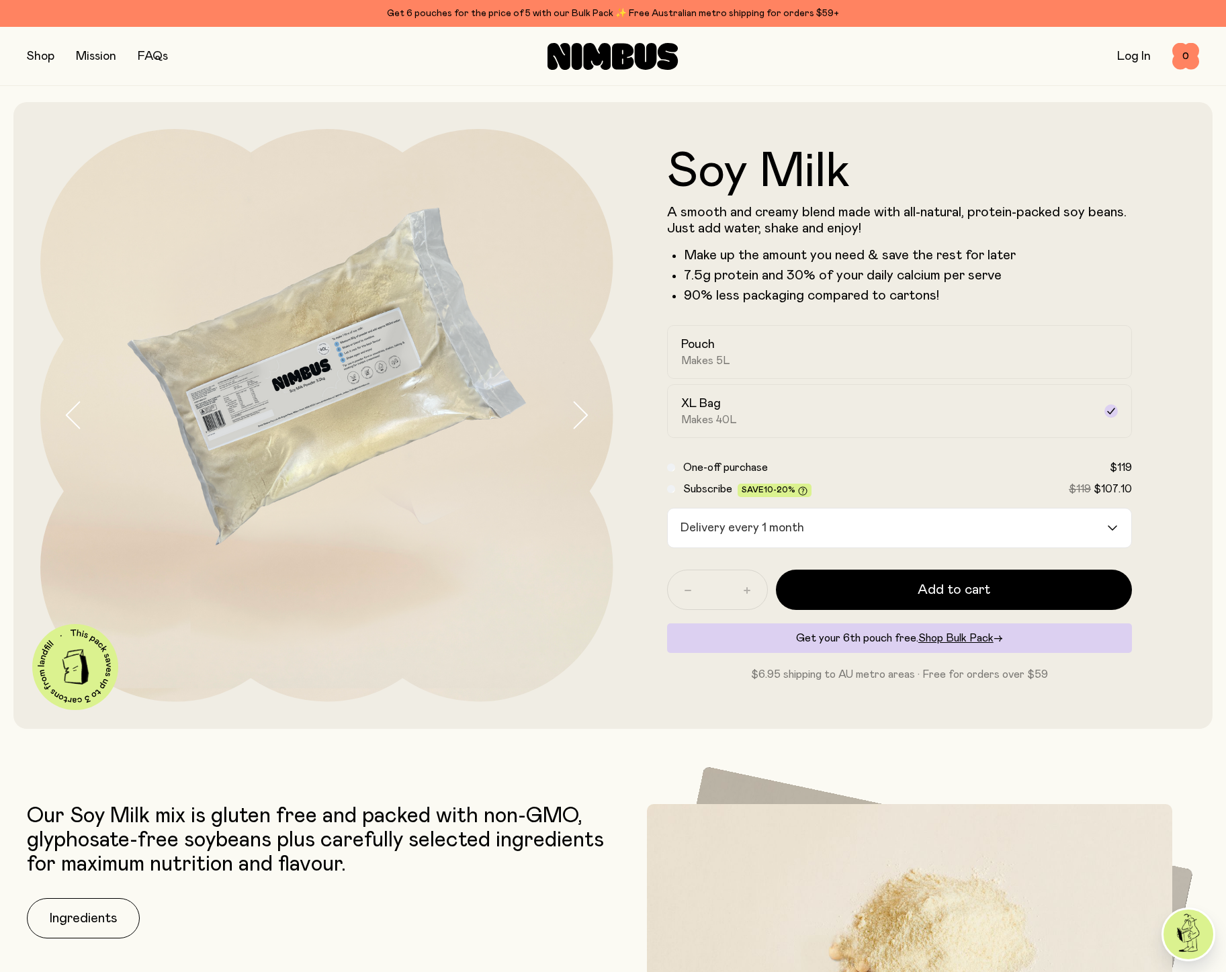
click at [371, 377] on img at bounding box center [326, 415] width 573 height 573
